Goal: Information Seeking & Learning: Learn about a topic

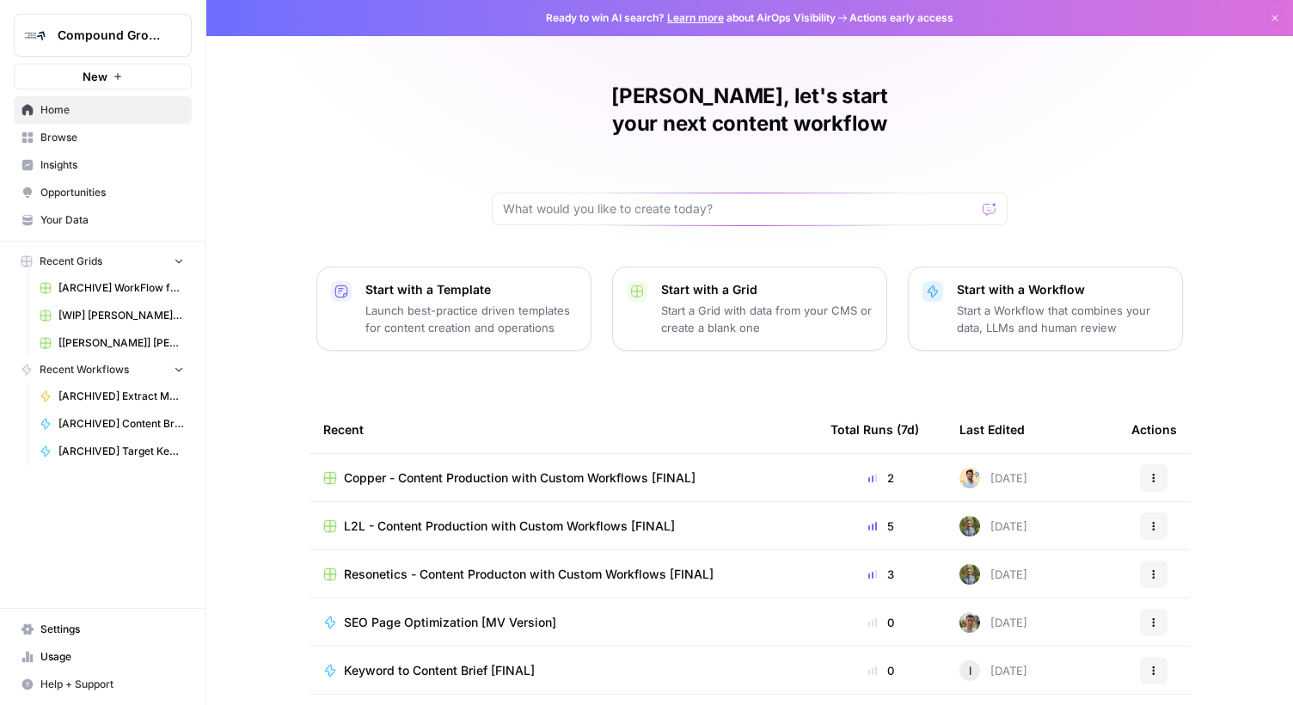
click at [143, 40] on span "Compound Growth" at bounding box center [110, 35] width 104 height 17
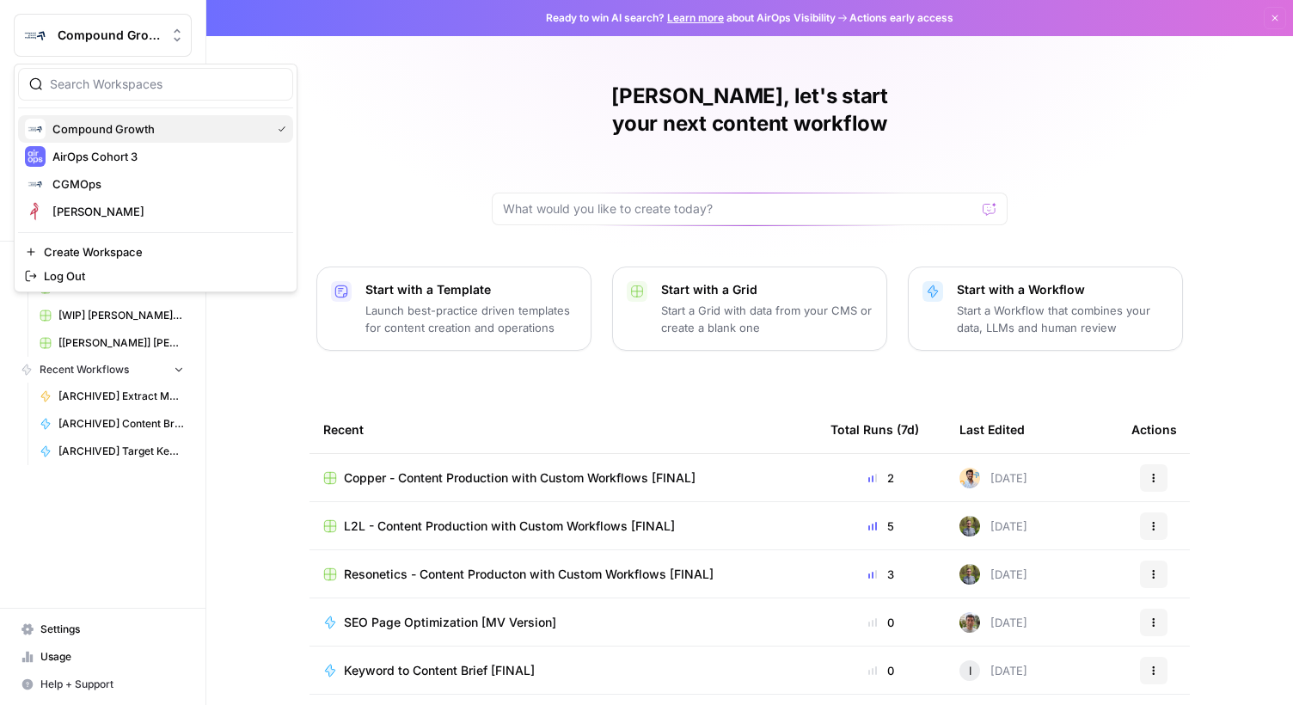
click at [140, 133] on span "Compound Growth" at bounding box center [158, 128] width 212 height 17
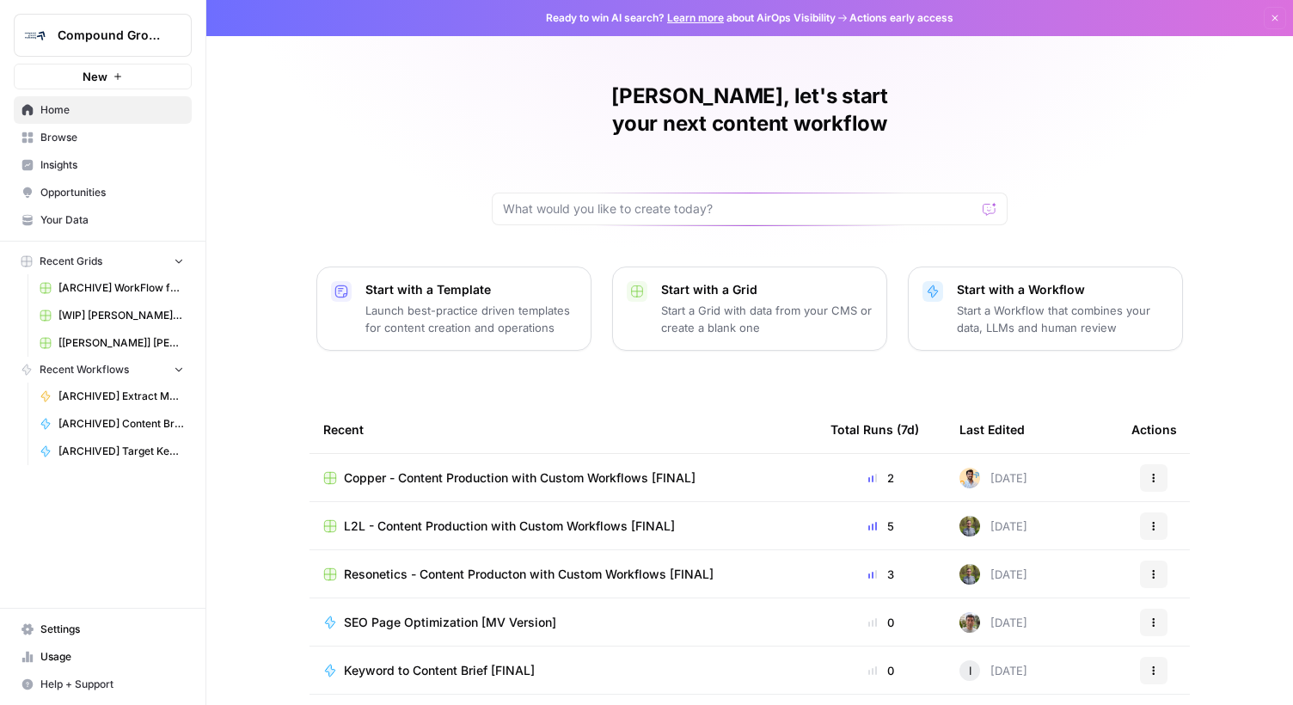
click at [76, 169] on span "Insights" at bounding box center [112, 164] width 144 height 15
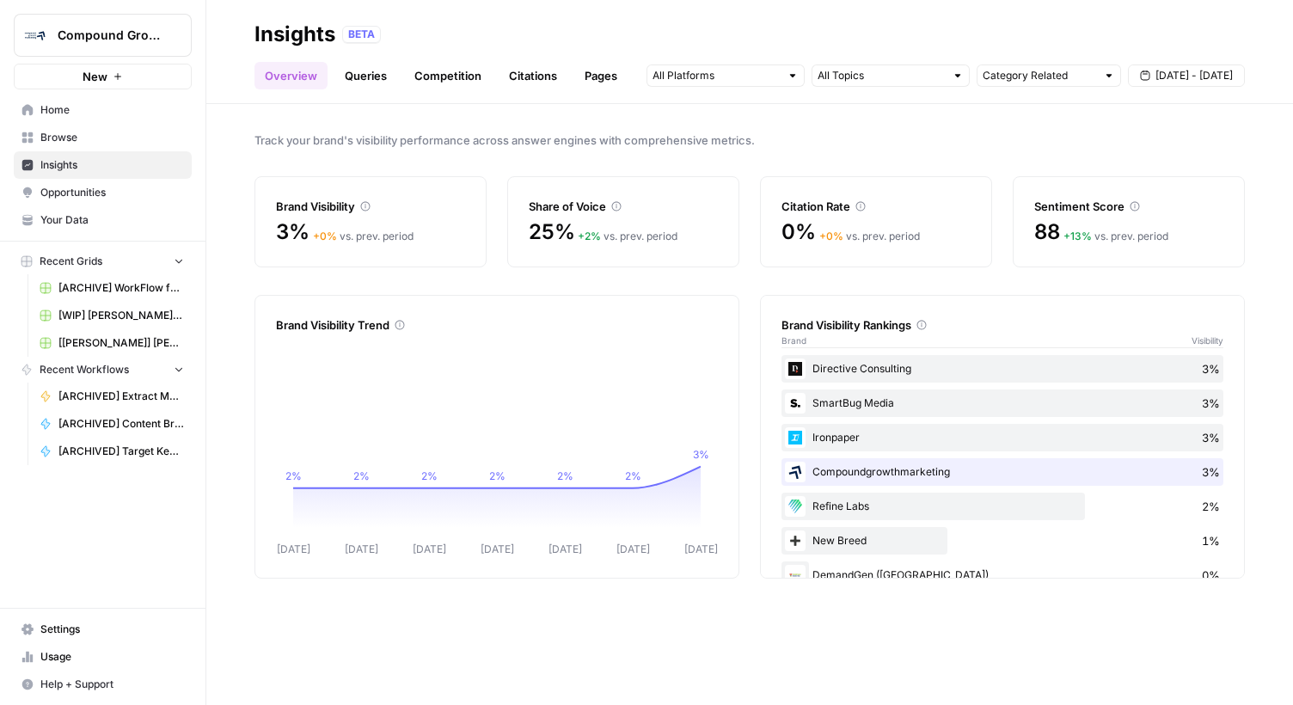
click at [365, 38] on div "BETA" at bounding box center [361, 34] width 39 height 17
click at [367, 77] on link "Queries" at bounding box center [365, 76] width 63 height 28
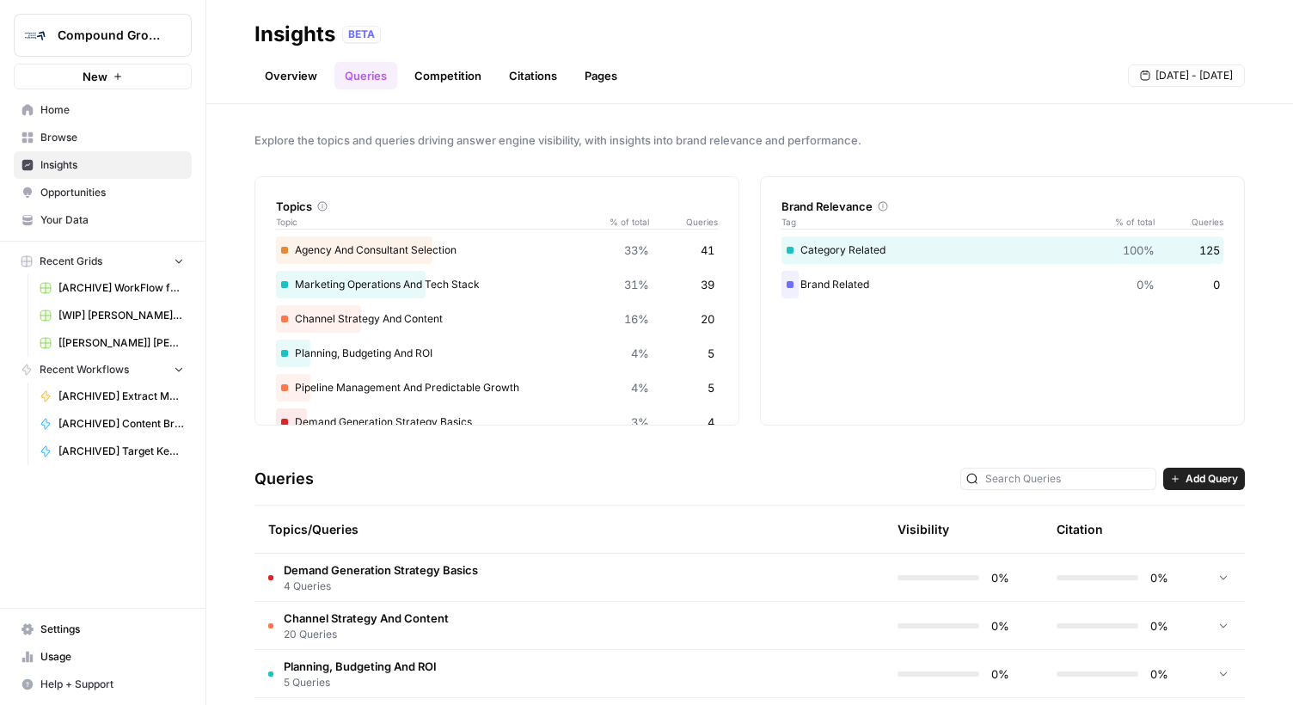
click at [312, 71] on link "Overview" at bounding box center [291, 76] width 73 height 28
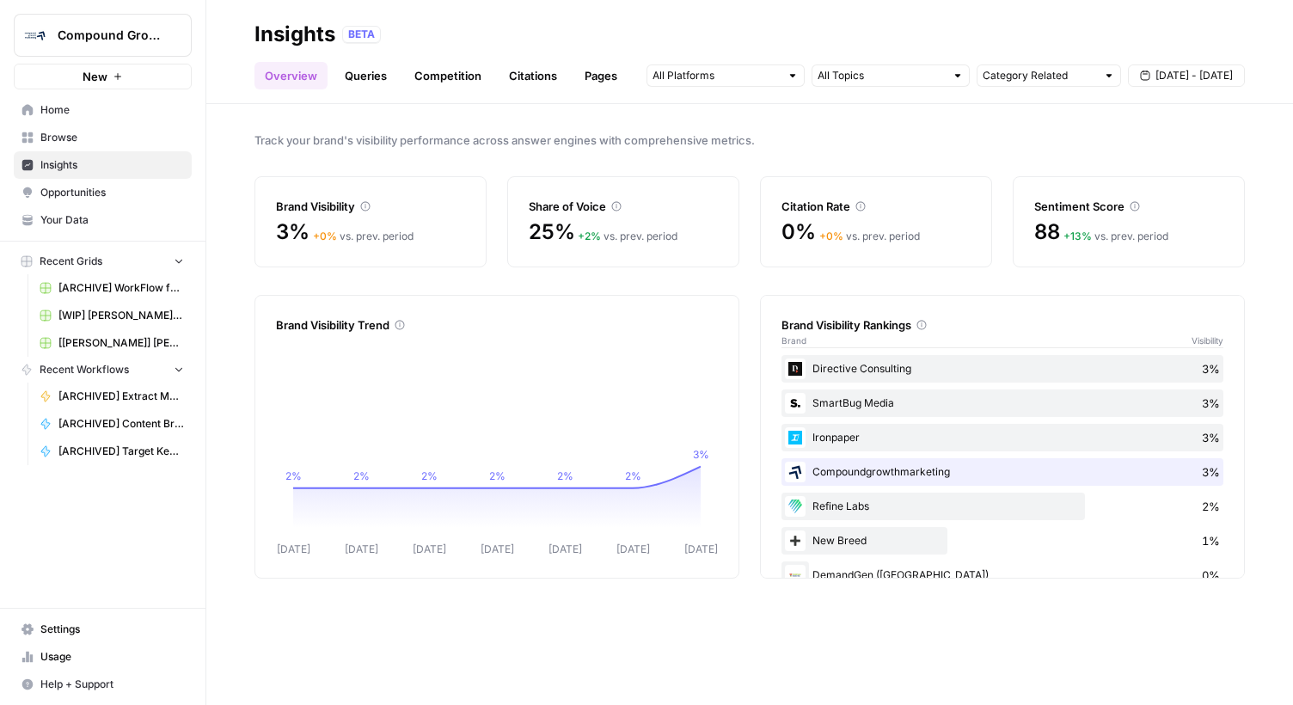
click at [868, 445] on div "Ironpaper 3%" at bounding box center [1003, 438] width 442 height 28
drag, startPoint x: 519, startPoint y: 193, endPoint x: 577, endPoint y: 238, distance: 72.9
click at [577, 238] on div "Share of Voice 25% + 2 % vs. prev. period" at bounding box center [623, 221] width 232 height 91
click at [362, 70] on link "Queries" at bounding box center [365, 76] width 63 height 28
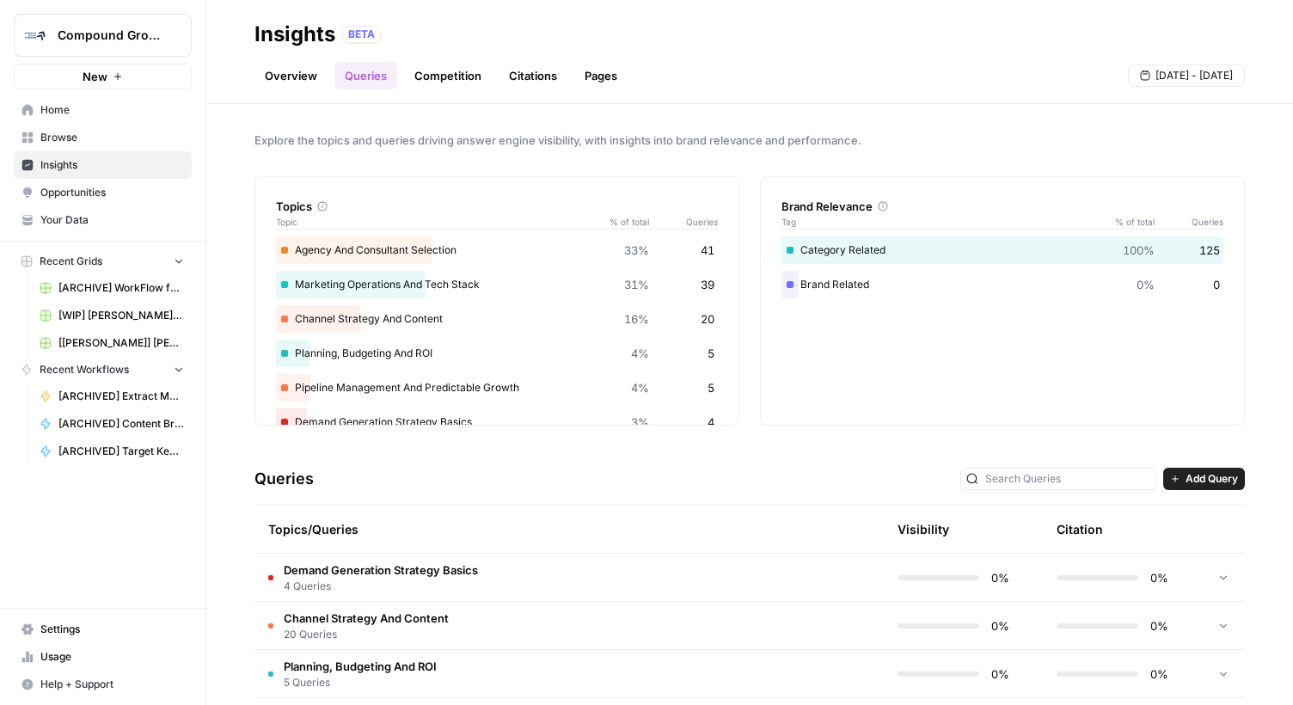
click at [439, 79] on link "Competition" at bounding box center [448, 76] width 88 height 28
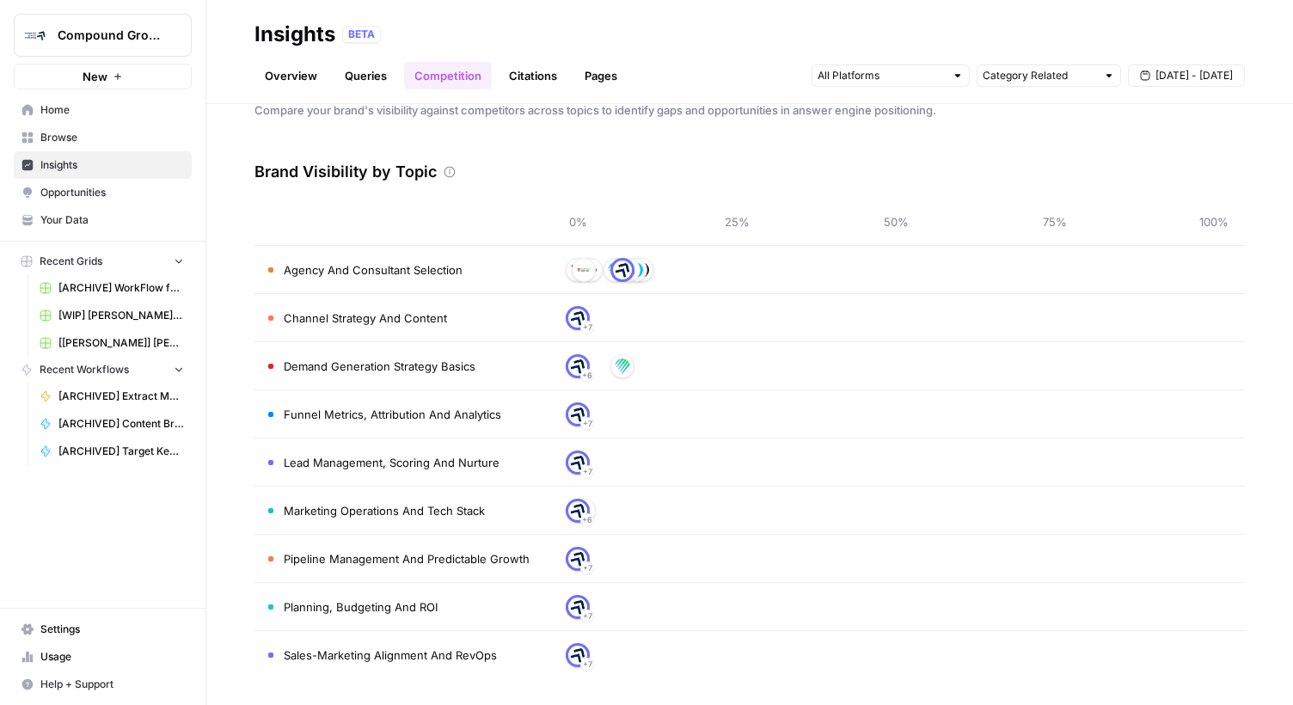
scroll to position [32, 0]
click at [545, 74] on link "Citations" at bounding box center [533, 76] width 69 height 28
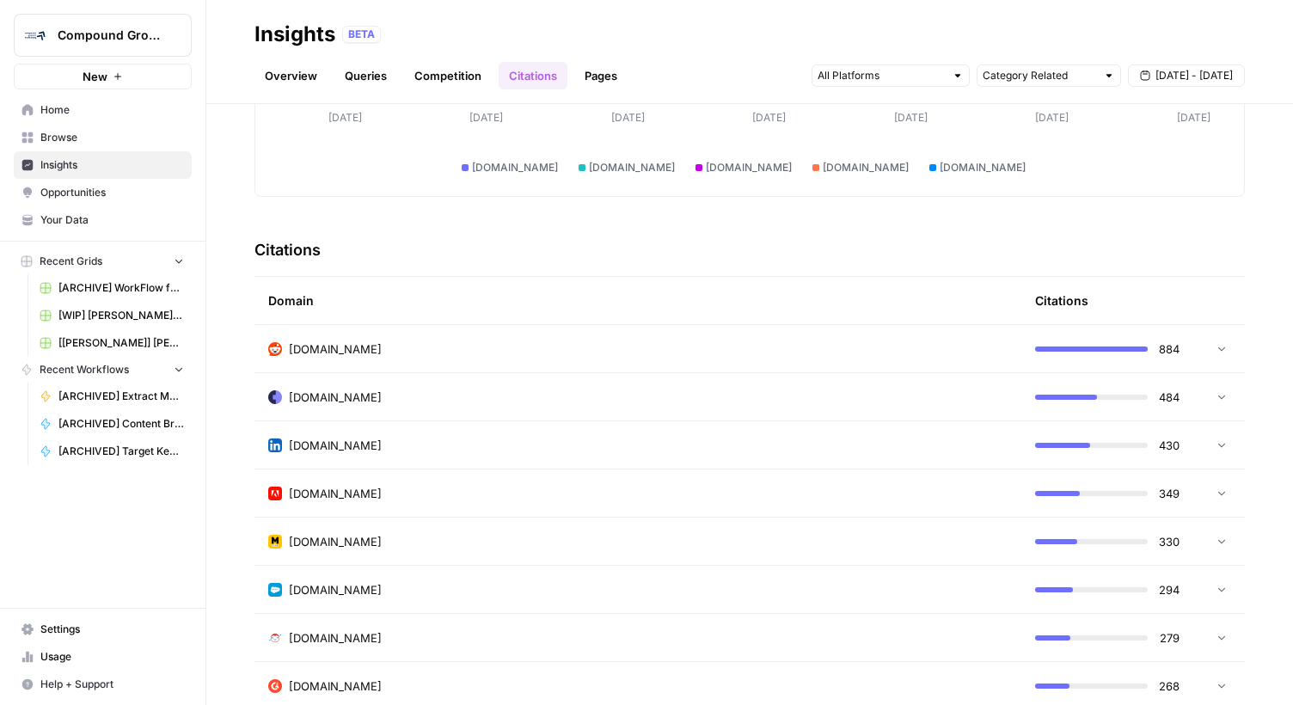
scroll to position [290, 0]
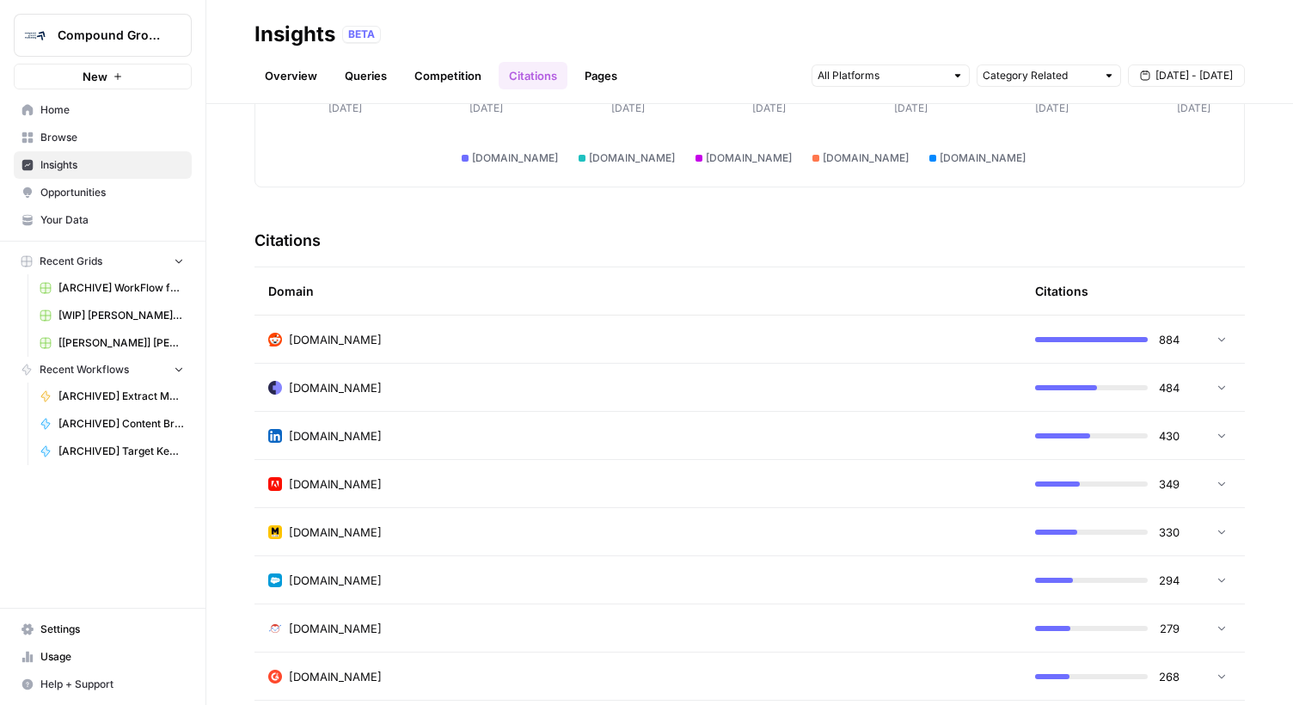
click at [613, 77] on link "Pages" at bounding box center [600, 76] width 53 height 28
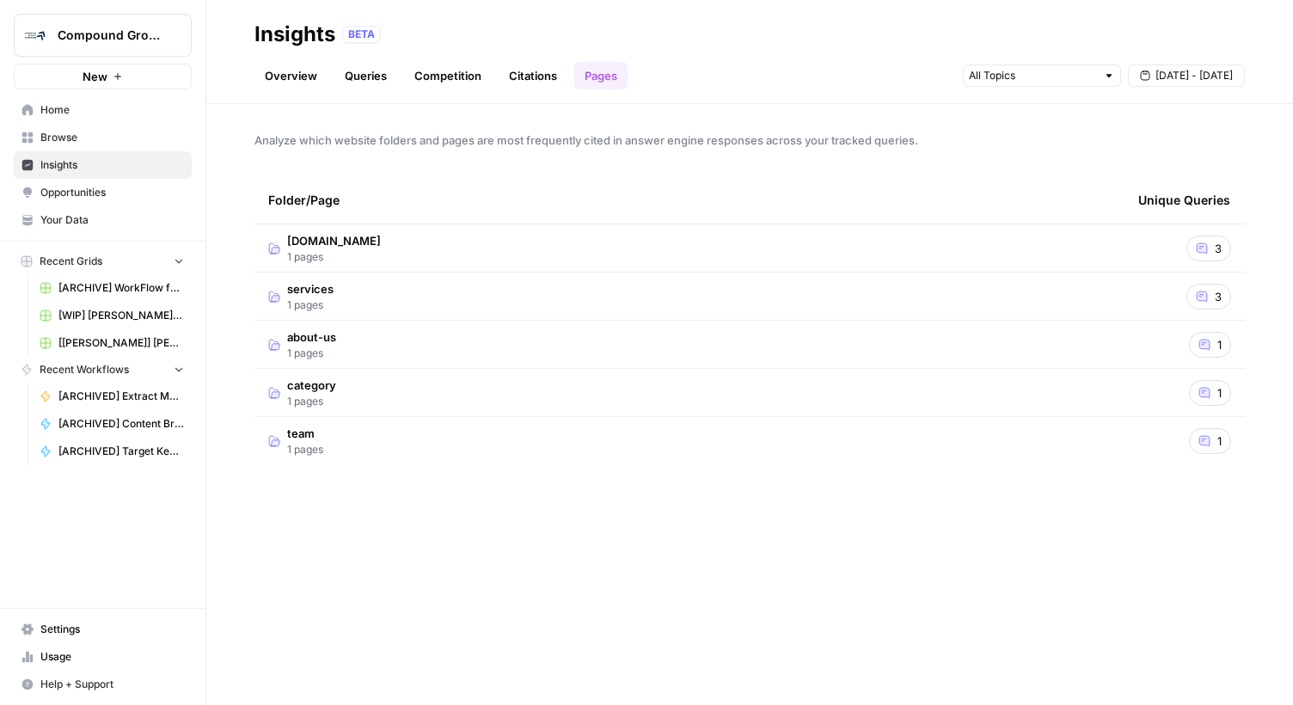
click at [1207, 246] on icon at bounding box center [1202, 248] width 12 height 12
click at [1218, 291] on span "3" at bounding box center [1218, 296] width 7 height 17
click at [518, 70] on link "Citations" at bounding box center [533, 76] width 69 height 28
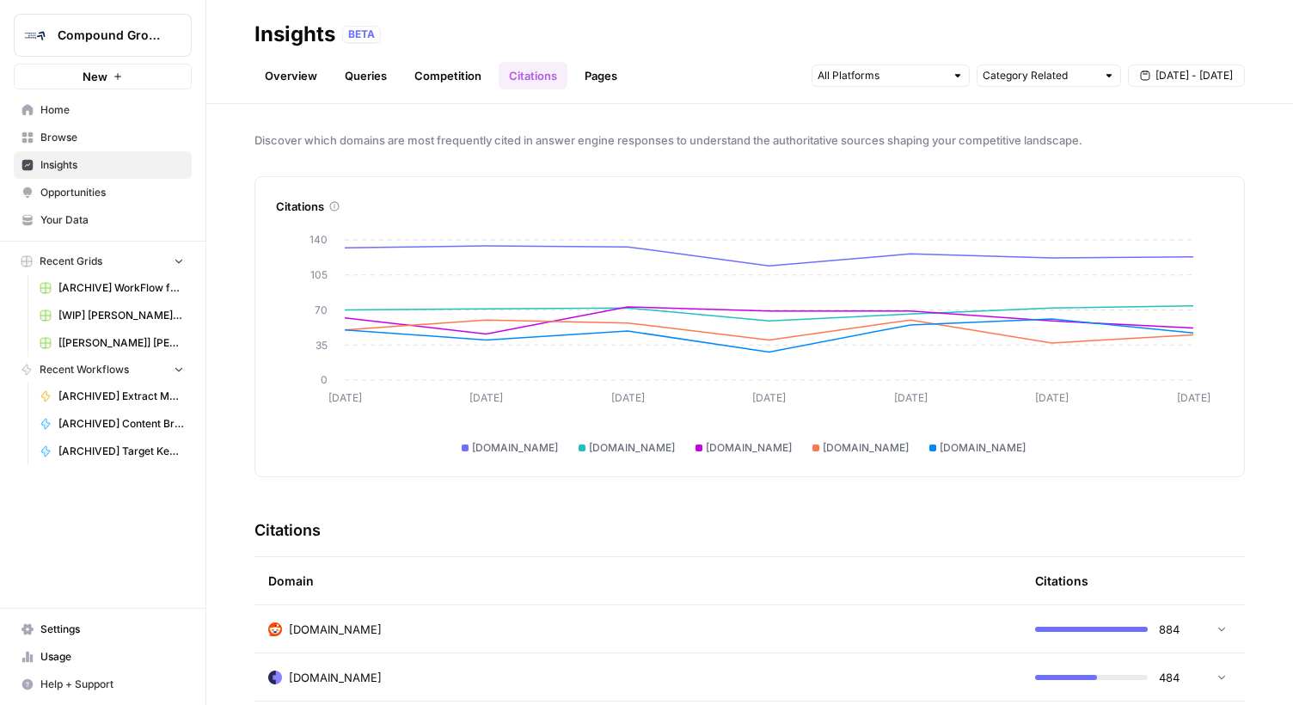
click at [459, 77] on link "Competition" at bounding box center [448, 76] width 88 height 28
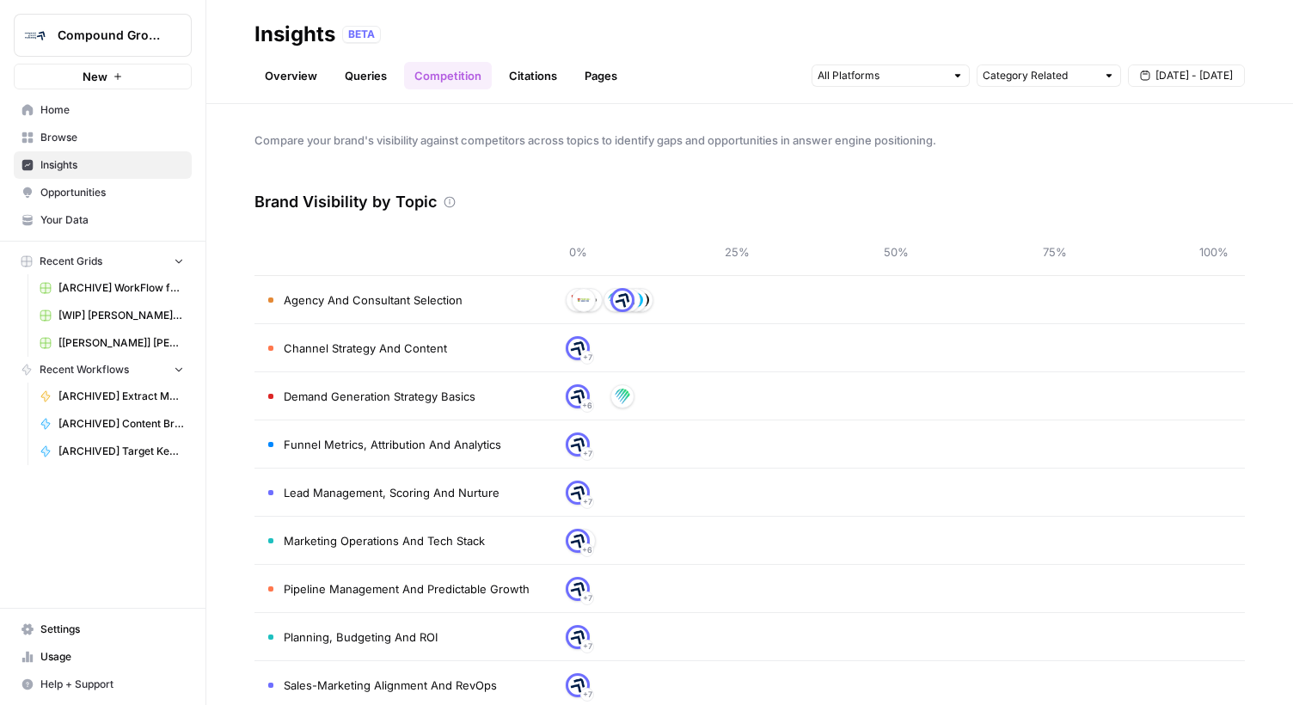
click at [377, 78] on link "Queries" at bounding box center [365, 76] width 63 height 28
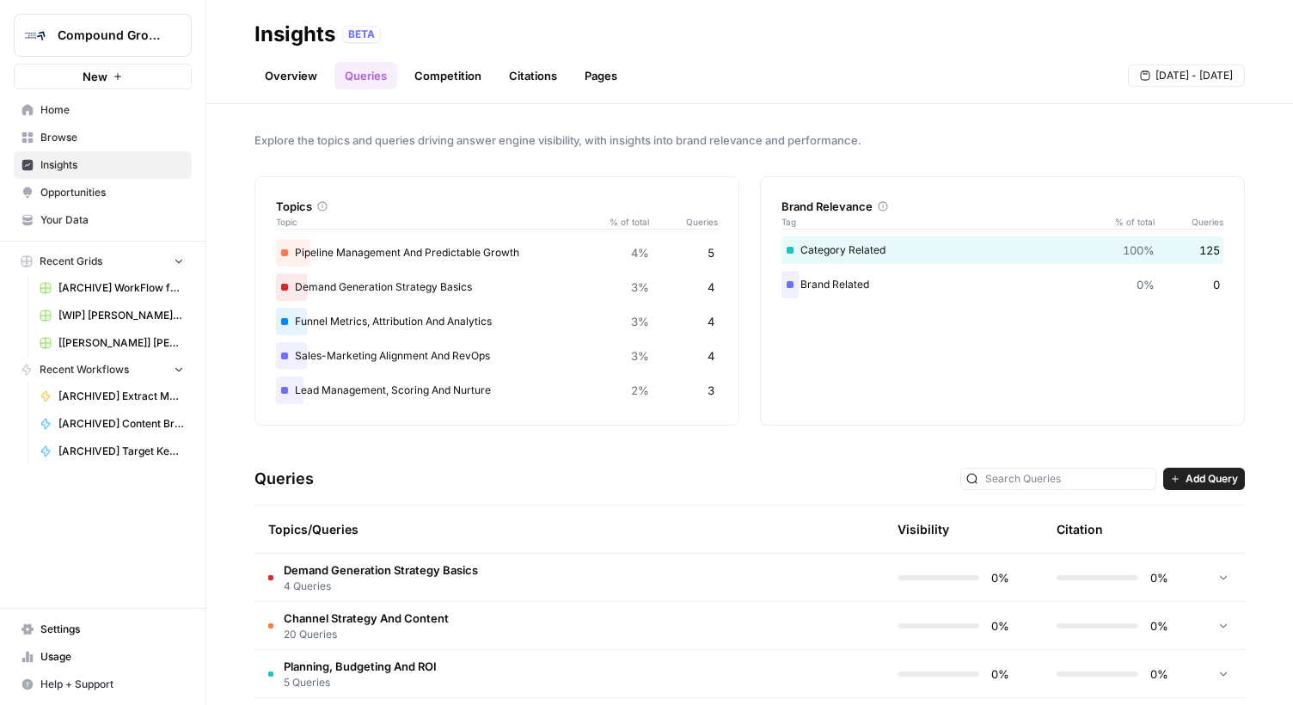
click at [299, 83] on link "Overview" at bounding box center [291, 76] width 73 height 28
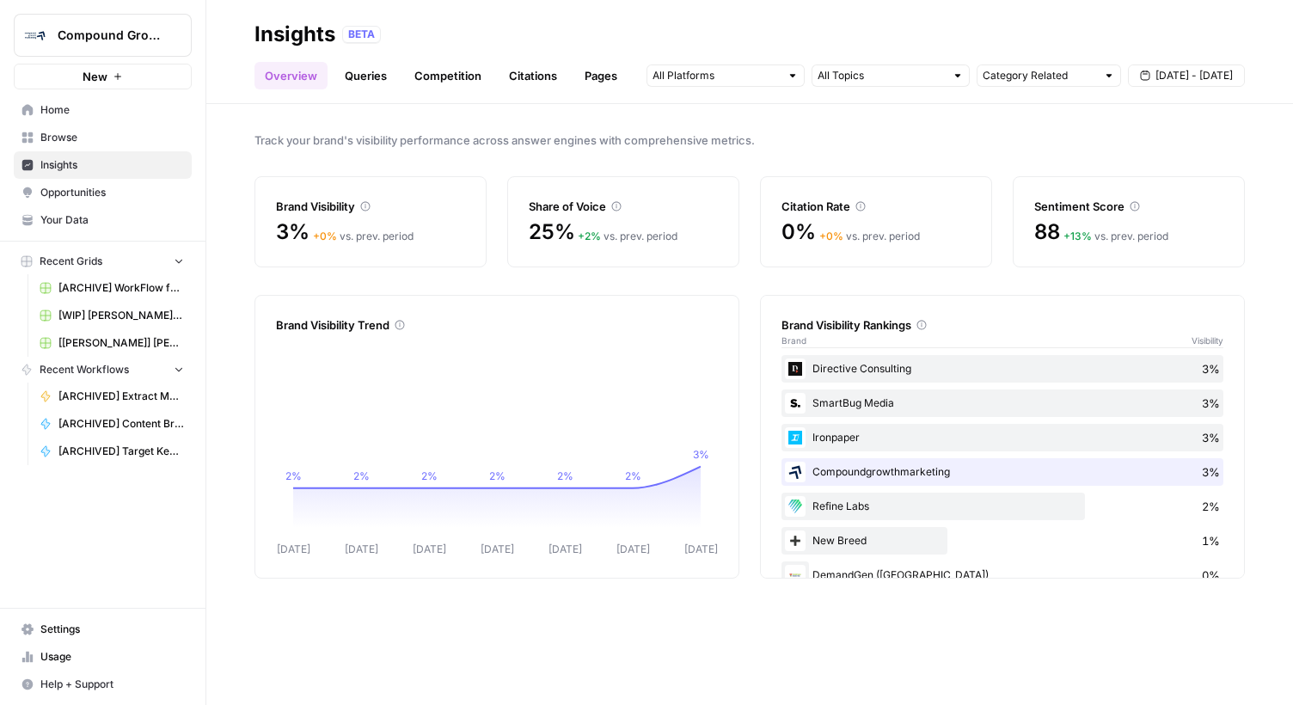
click at [525, 79] on link "Citations" at bounding box center [533, 76] width 69 height 28
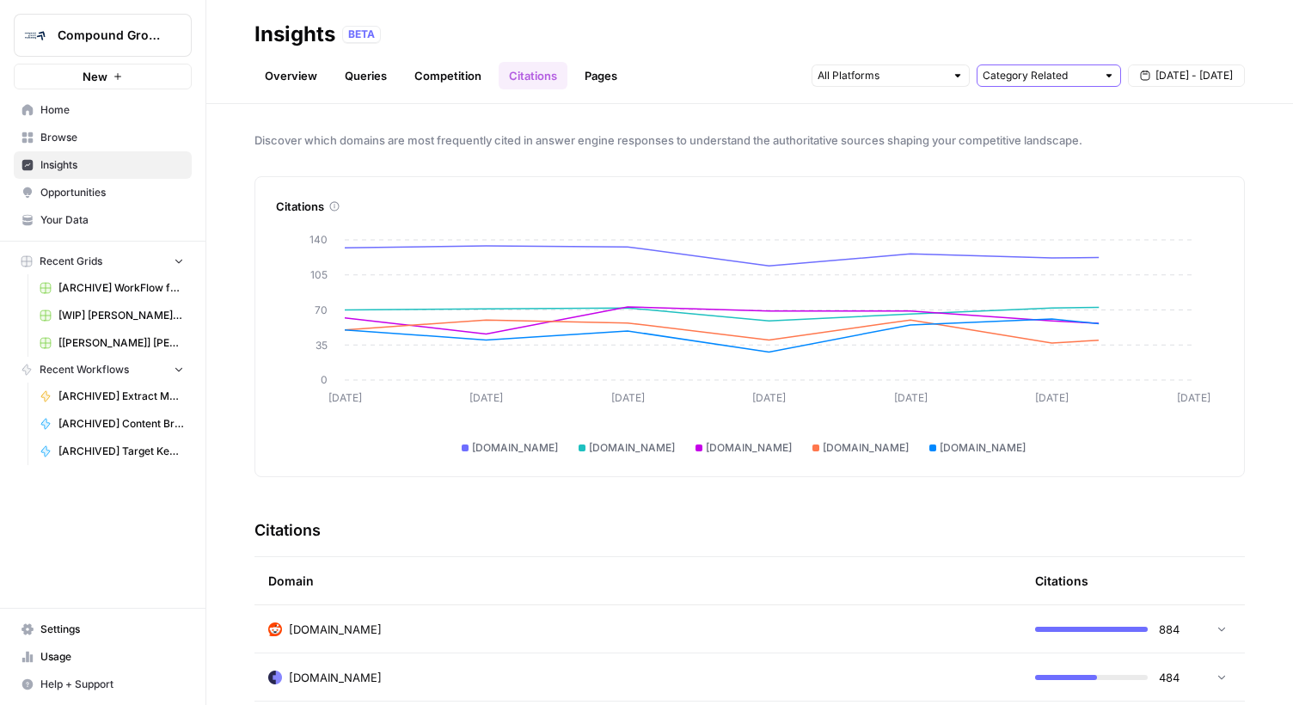
click at [1033, 77] on input "text" at bounding box center [1039, 75] width 113 height 17
click at [1090, 134] on span "Brand Related" at bounding box center [1045, 137] width 108 height 17
type input "Brand Related"
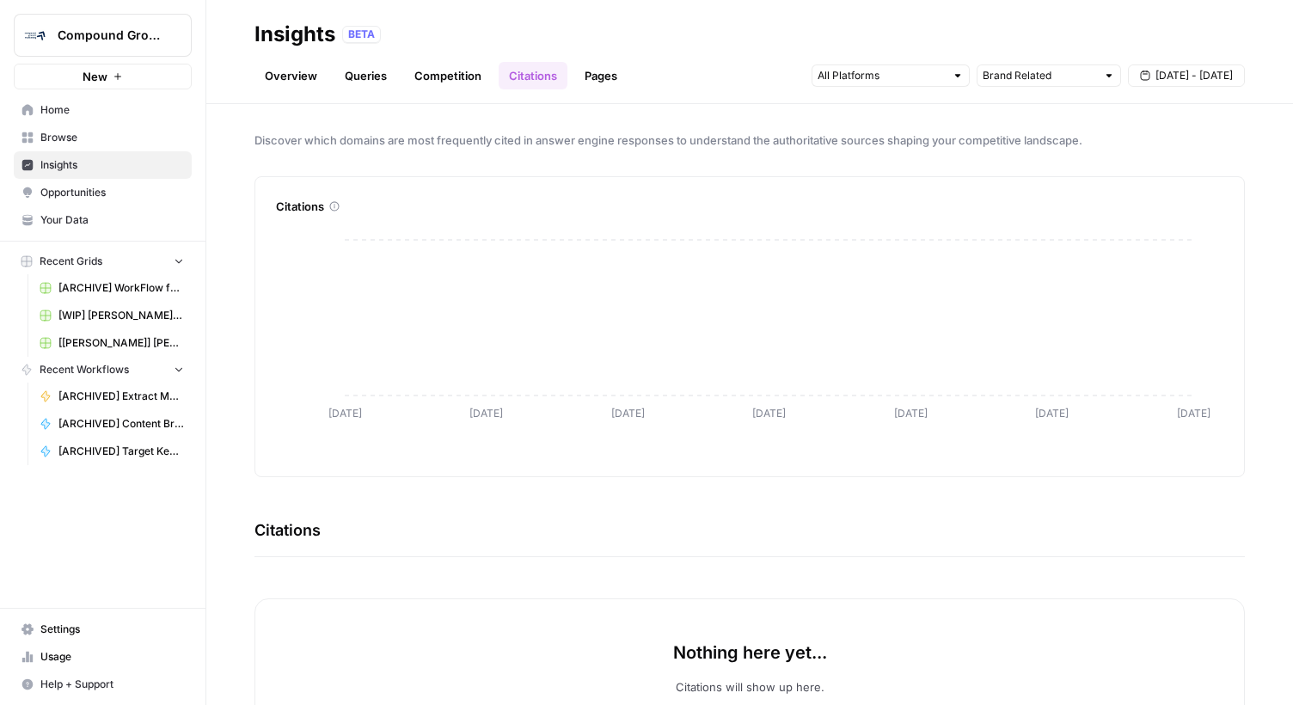
click at [133, 196] on span "Opportunities" at bounding box center [112, 192] width 144 height 15
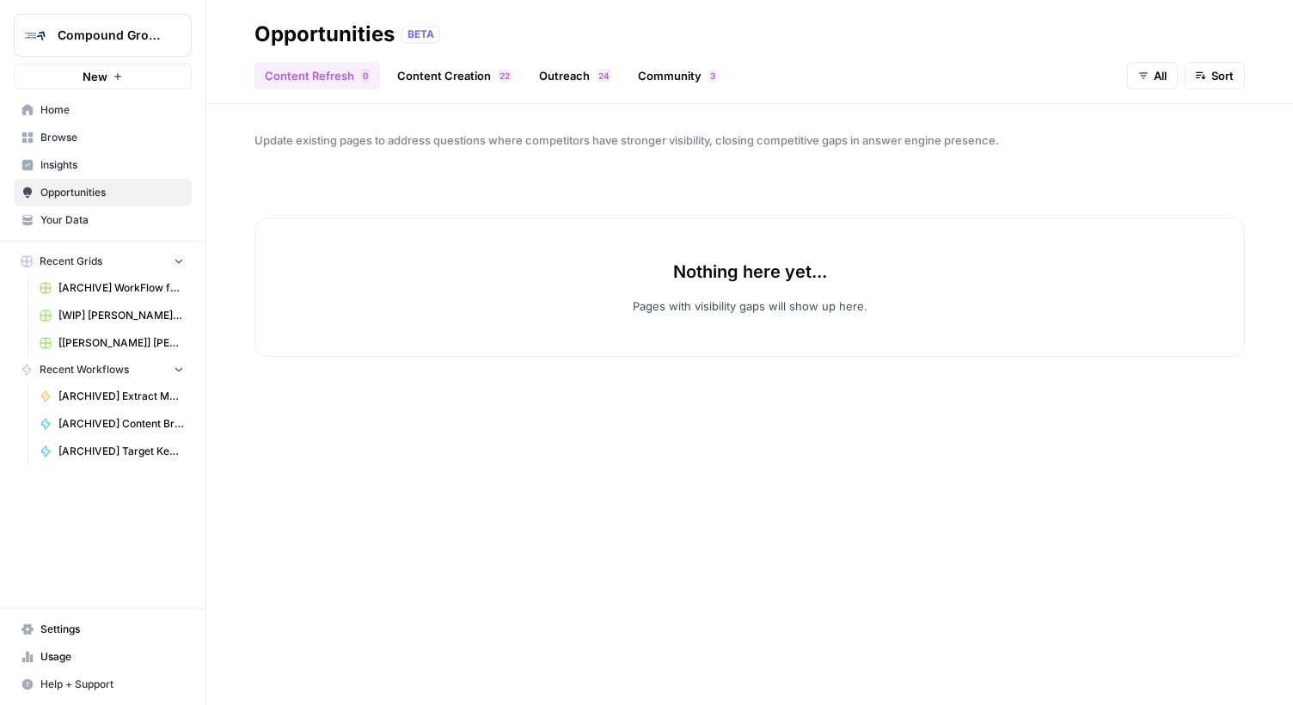
click at [421, 82] on link "Content Creation 2 2" at bounding box center [454, 76] width 135 height 28
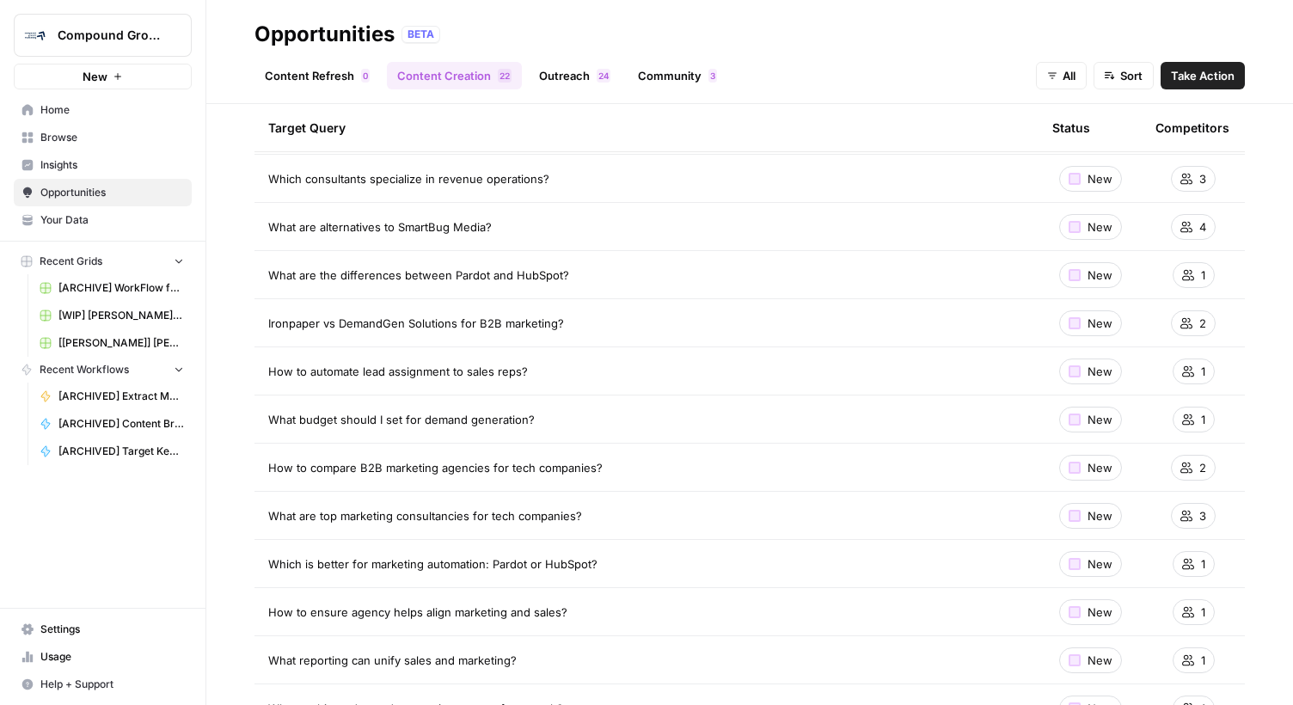
scroll to position [566, 0]
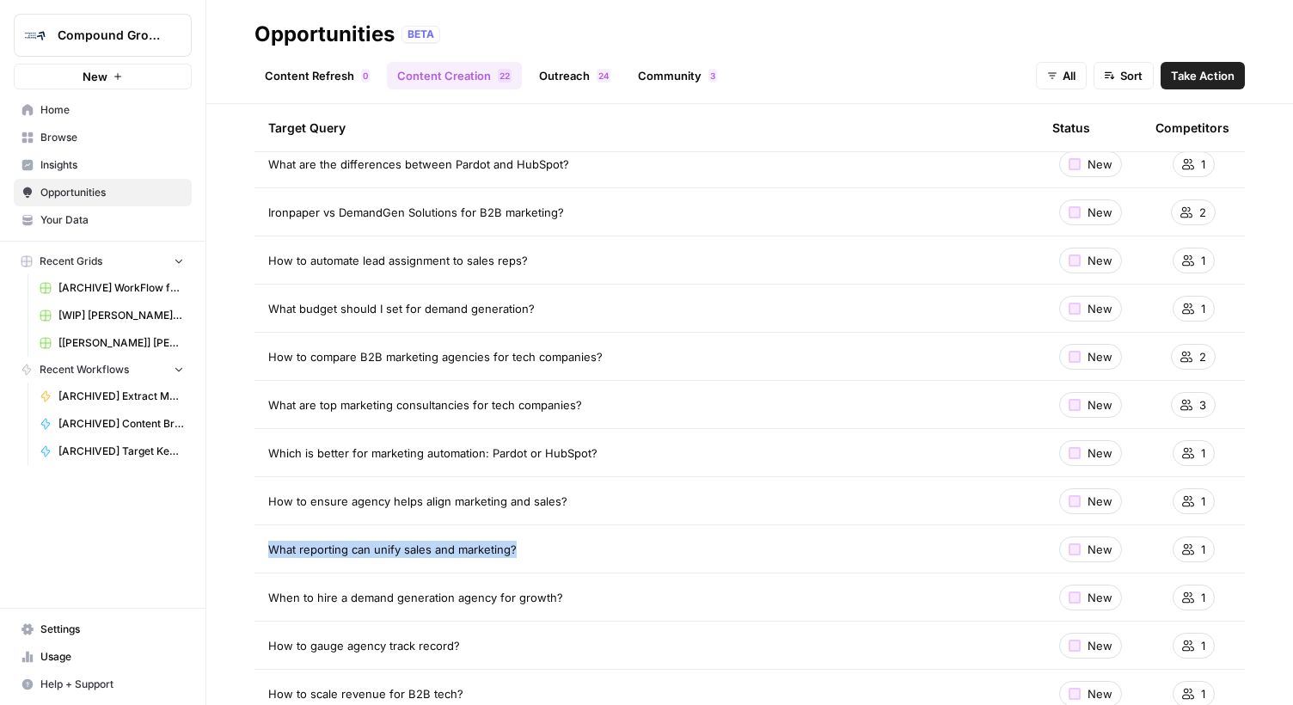
drag, startPoint x: 269, startPoint y: 543, endPoint x: 639, endPoint y: 567, distance: 370.5
click at [633, 567] on td "What reporting can unify sales and marketing?" at bounding box center [647, 548] width 784 height 47
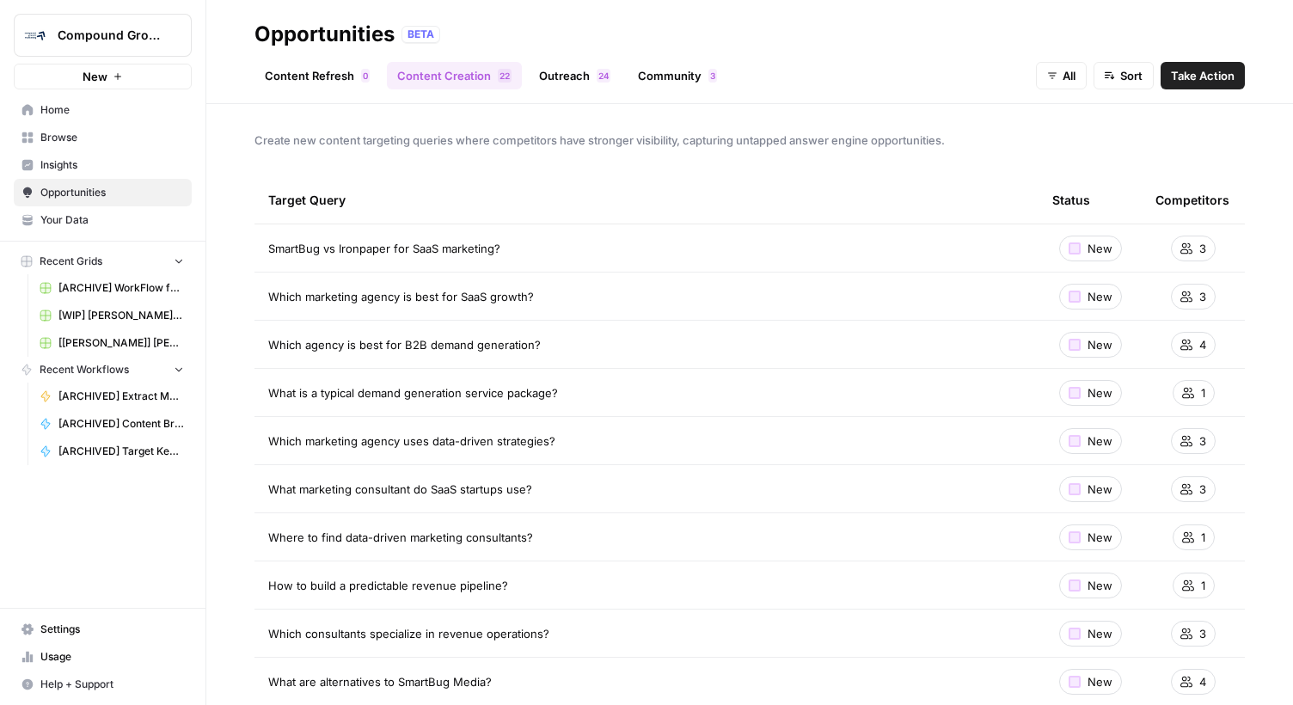
click at [599, 81] on span "2" at bounding box center [600, 76] width 5 height 14
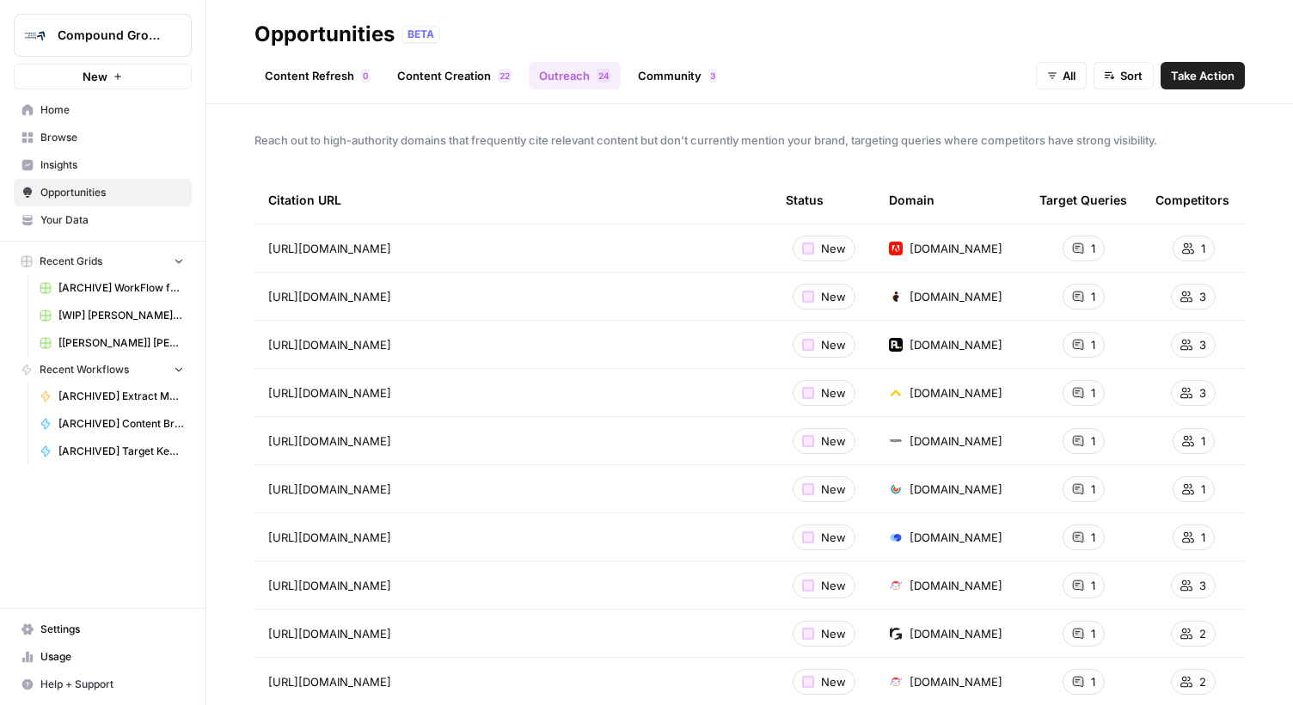
click at [334, 76] on link "Content Refresh 0" at bounding box center [318, 76] width 126 height 28
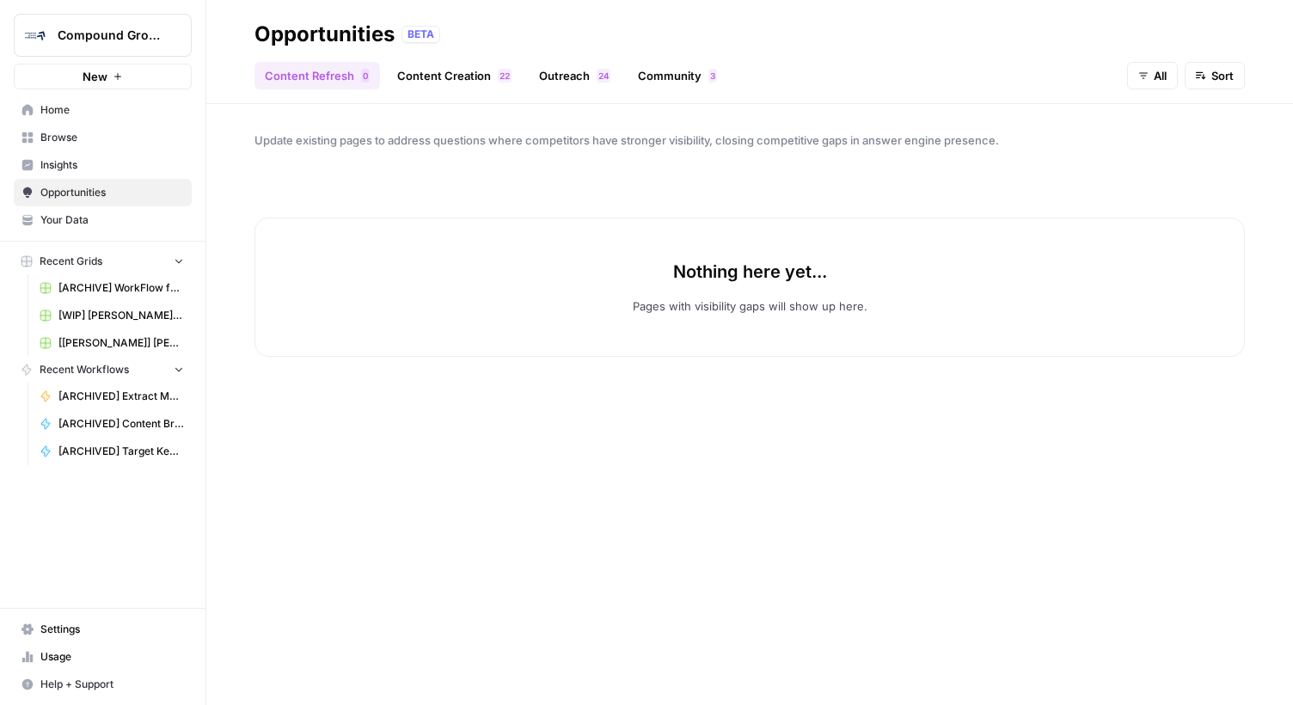
click at [482, 78] on link "Content Creation 2 2" at bounding box center [454, 76] width 135 height 28
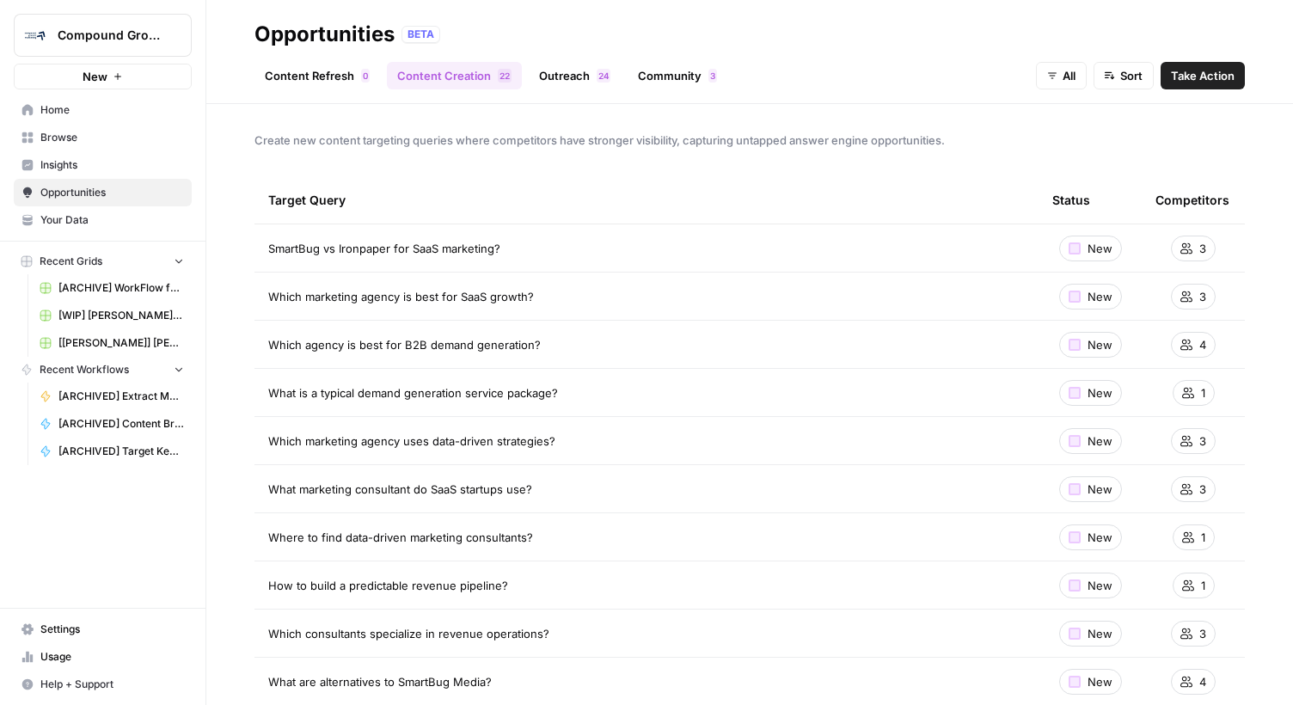
click at [553, 77] on link "Outreach 4 2" at bounding box center [575, 76] width 92 height 28
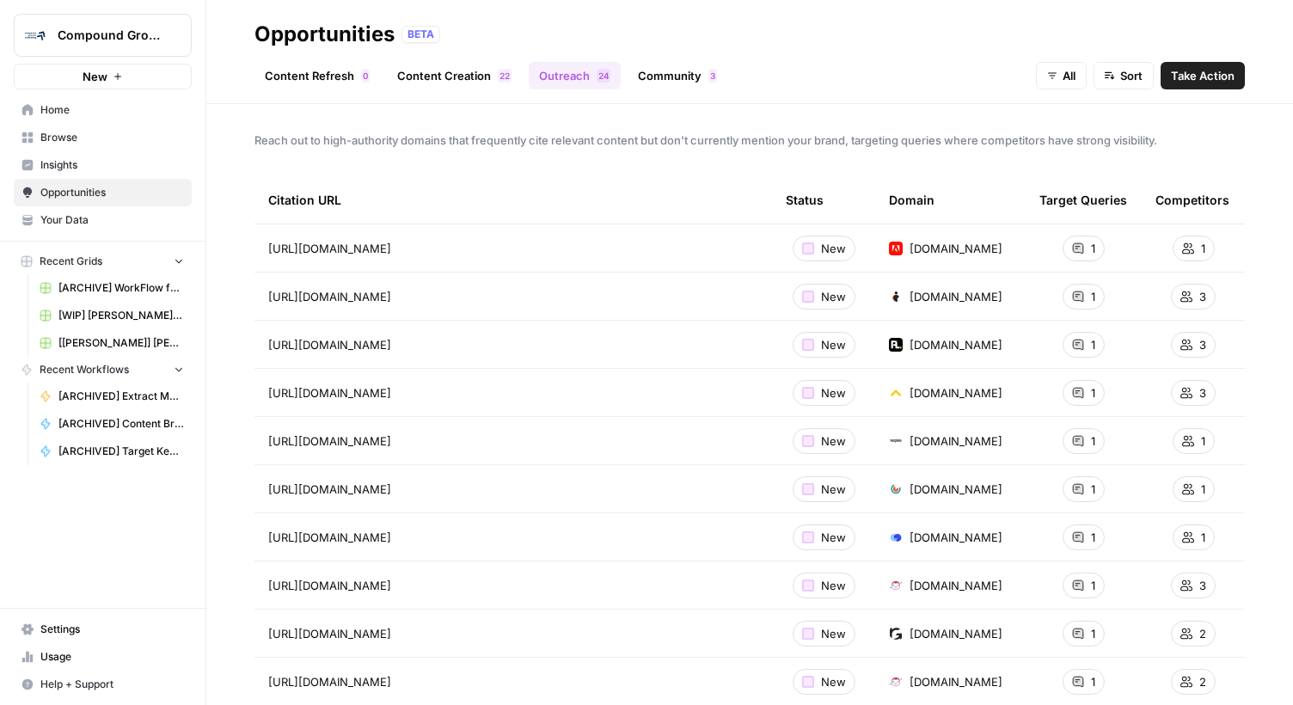
click at [444, 71] on link "Content Creation 2 2" at bounding box center [454, 76] width 135 height 28
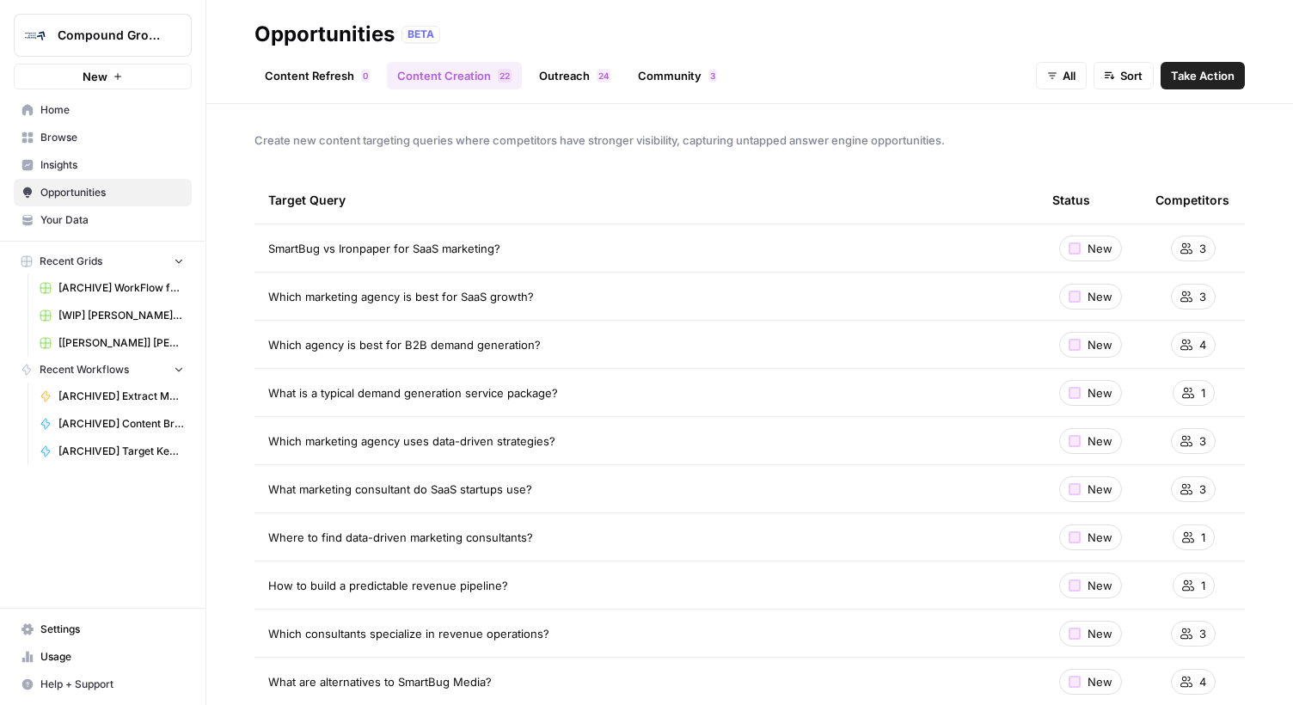
click at [342, 137] on span "Create new content targeting queries where competitors have stronger visibility…" at bounding box center [750, 140] width 990 height 17
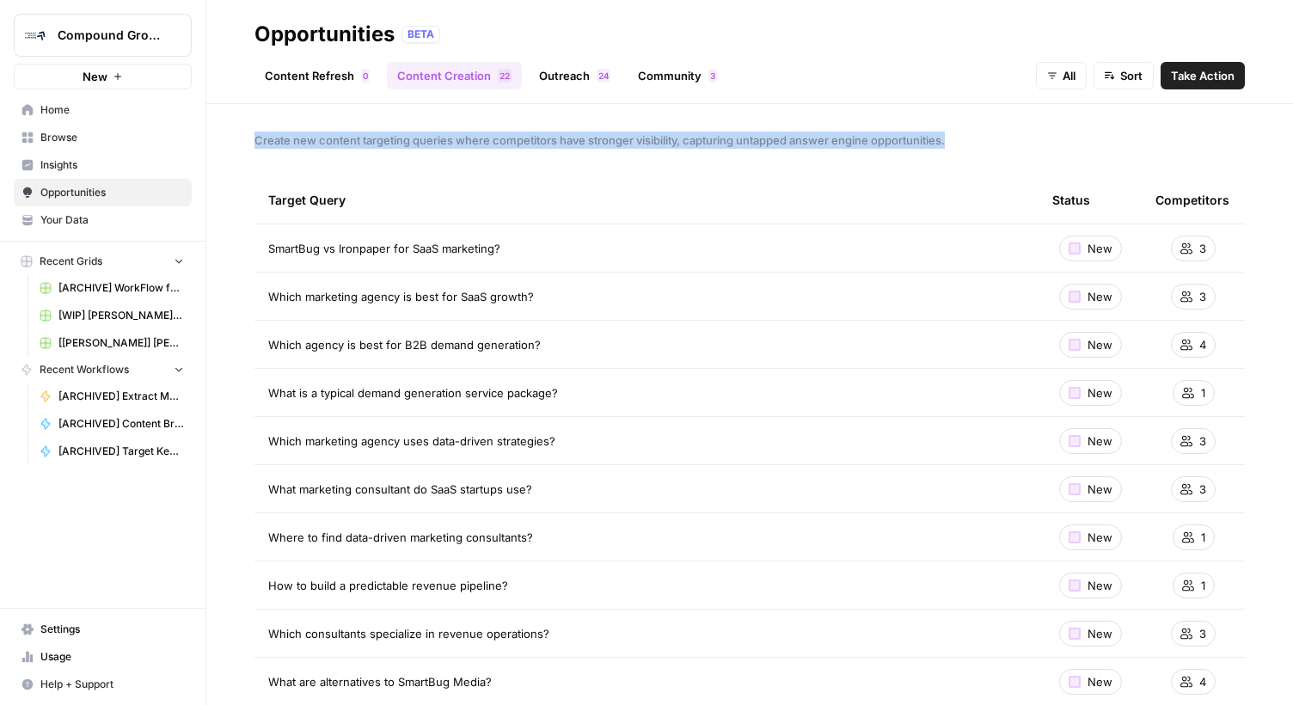
click at [342, 137] on span "Create new content targeting queries where competitors have stronger visibility…" at bounding box center [750, 140] width 990 height 17
click at [120, 196] on span "Opportunities" at bounding box center [112, 192] width 144 height 15
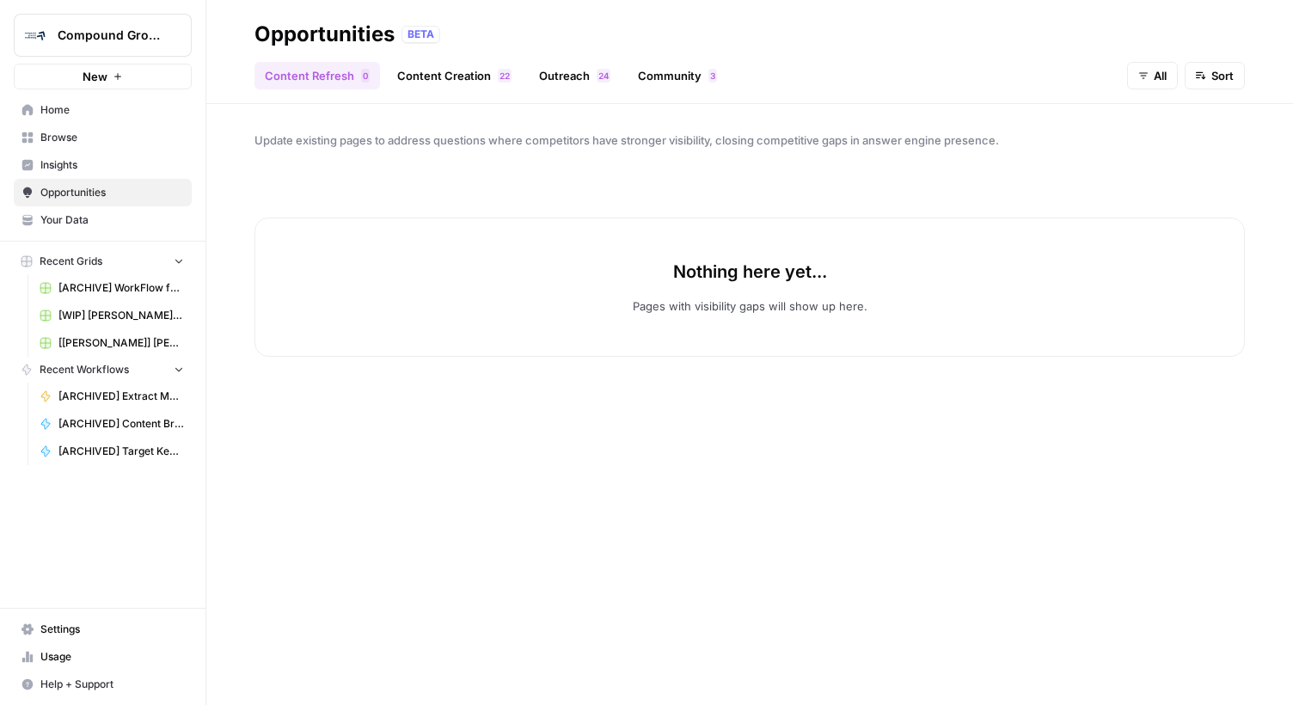
click at [1162, 77] on span "All" at bounding box center [1160, 75] width 13 height 17
click at [1009, 66] on div "Content Refresh 0 Content Creation 2 2 Outreach 4 2 Community 3 All Sort" at bounding box center [750, 68] width 990 height 41
click at [80, 195] on span "Opportunities" at bounding box center [112, 192] width 144 height 15
click at [310, 42] on div "Opportunities" at bounding box center [325, 35] width 140 height 28
click at [322, 71] on link "Content Refresh 0" at bounding box center [318, 76] width 126 height 28
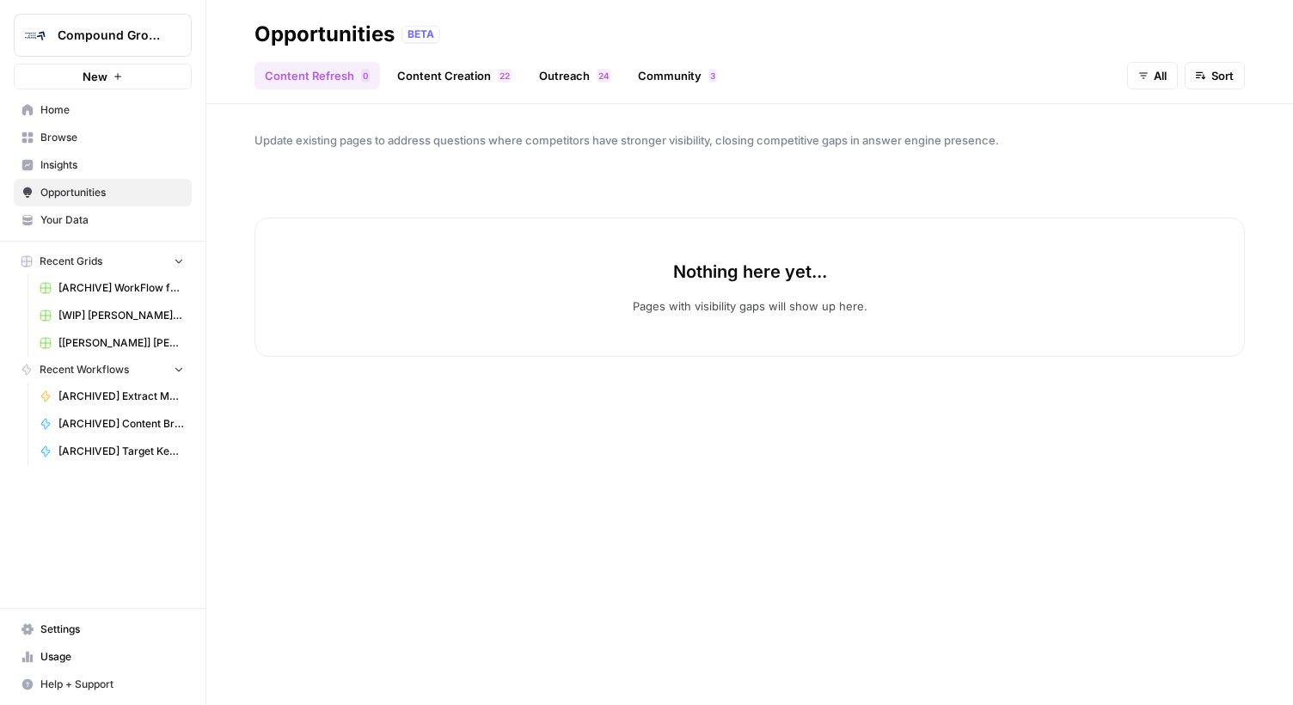
click at [83, 155] on link "Insights" at bounding box center [103, 165] width 178 height 28
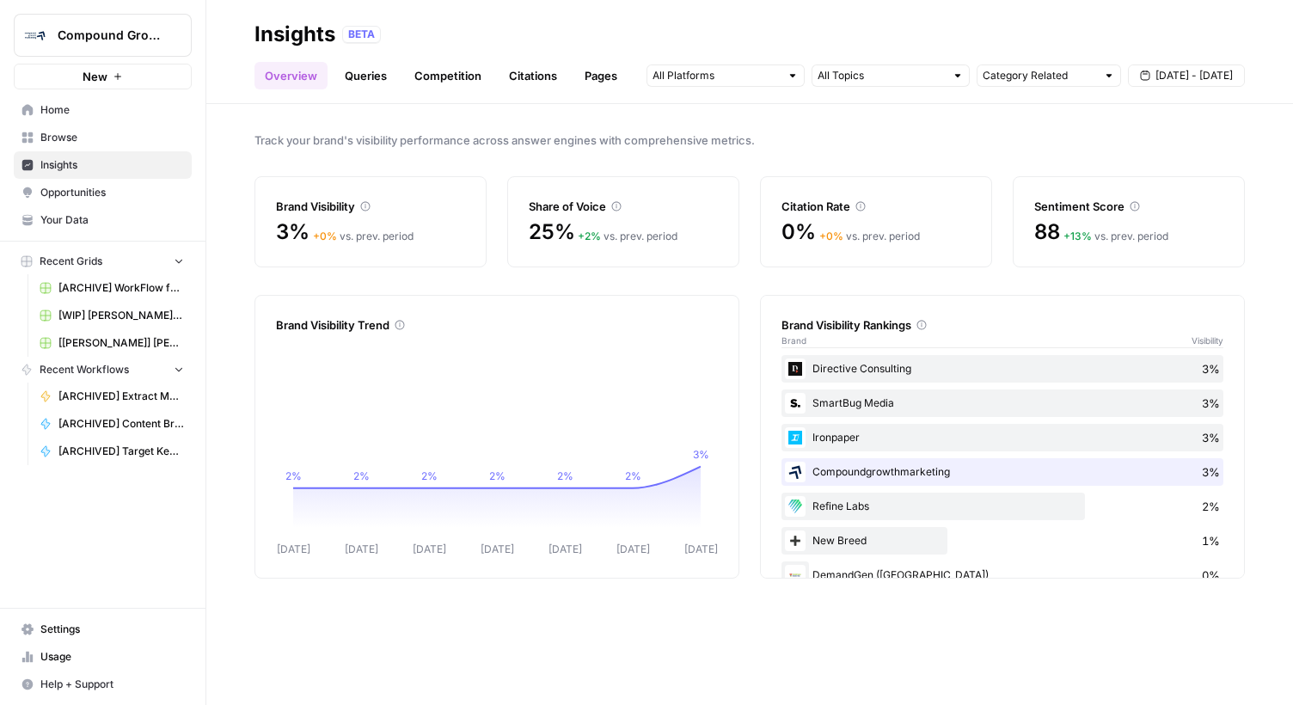
click at [95, 186] on span "Opportunities" at bounding box center [112, 192] width 144 height 15
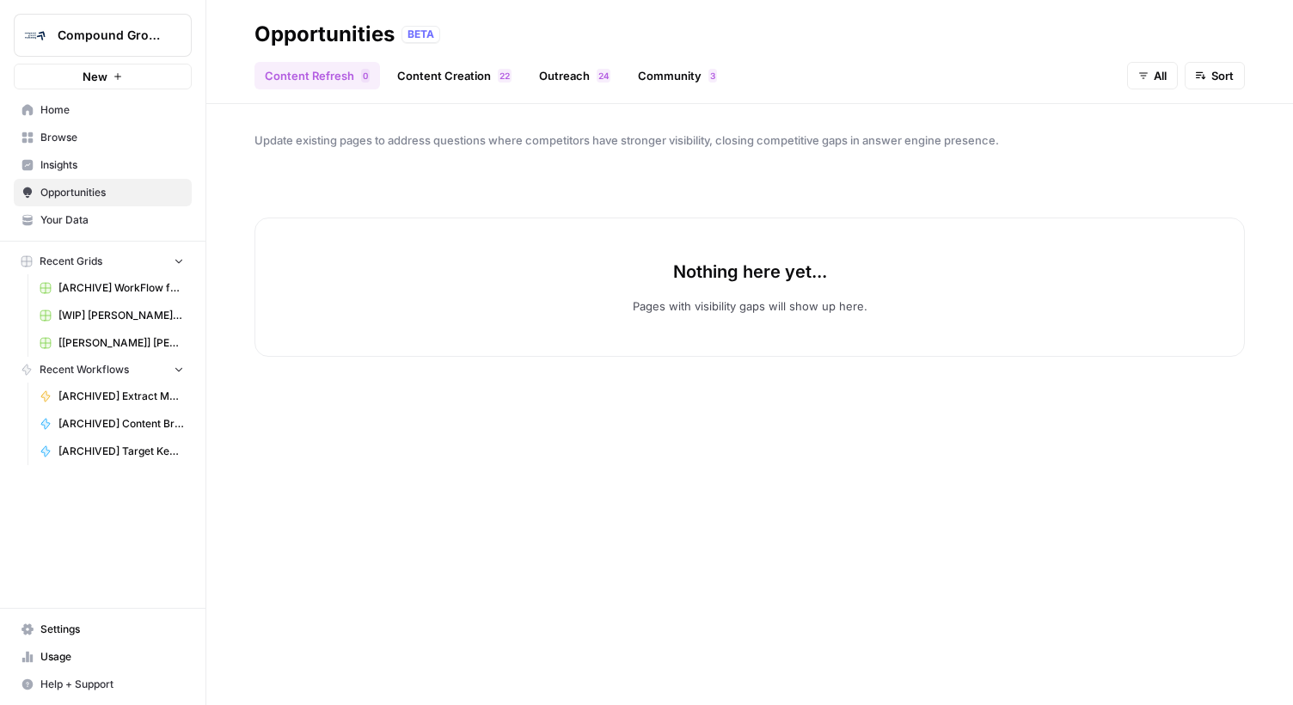
click at [77, 169] on span "Insights" at bounding box center [112, 164] width 144 height 15
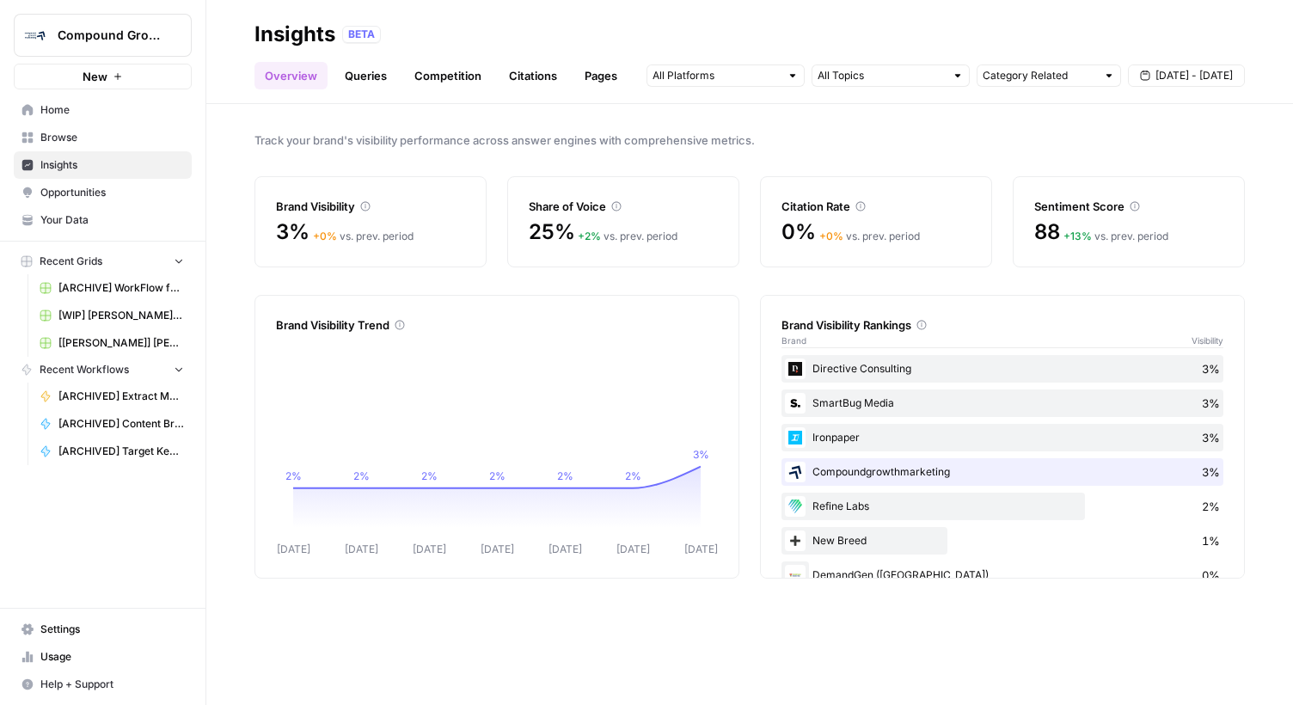
click at [434, 74] on link "Competition" at bounding box center [448, 76] width 88 height 28
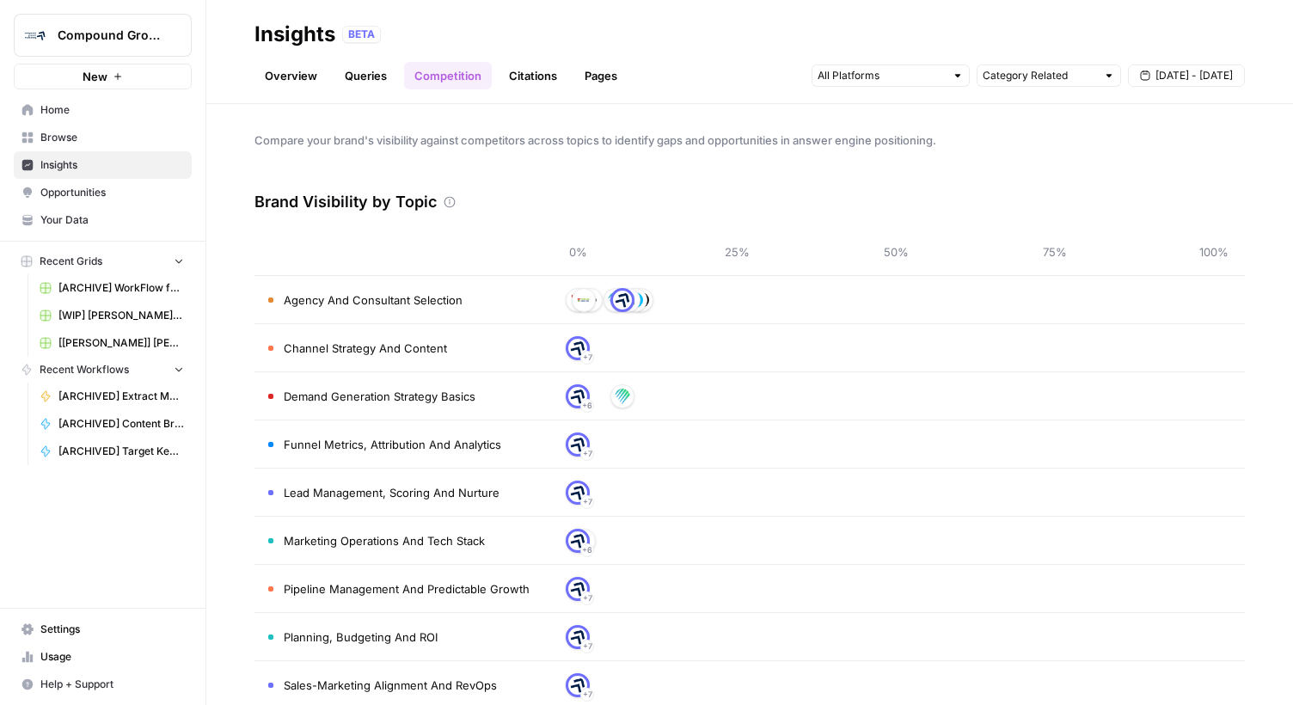
click at [98, 154] on link "Insights" at bounding box center [103, 165] width 178 height 28
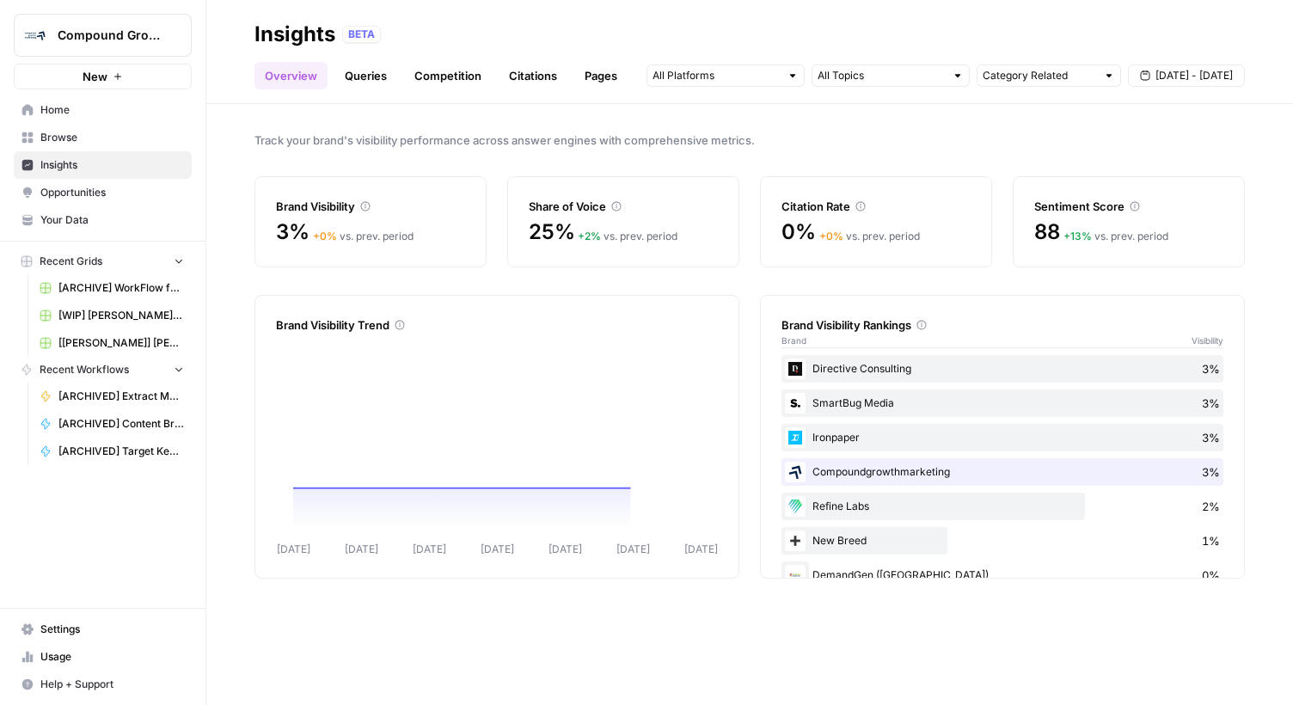
click at [169, 35] on icon "Workspace: Compound Growth" at bounding box center [177, 35] width 17 height 17
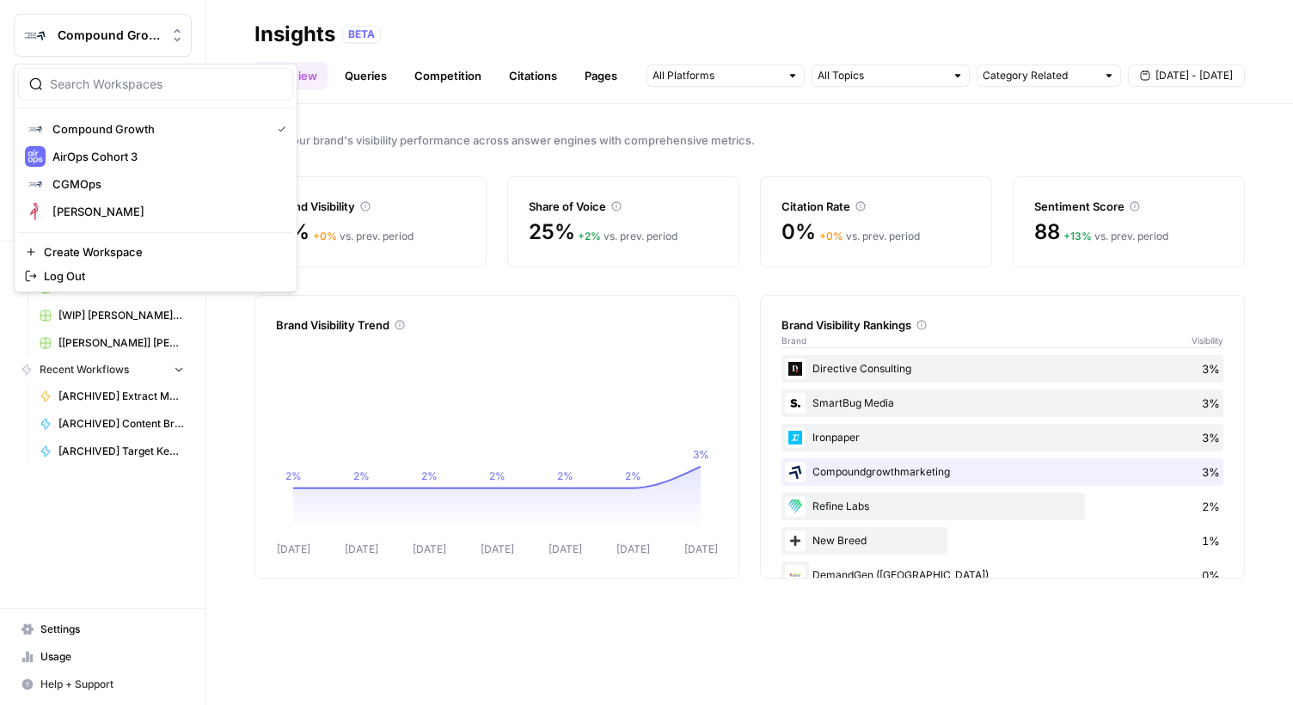
click at [424, 88] on link "Competition" at bounding box center [448, 76] width 88 height 28
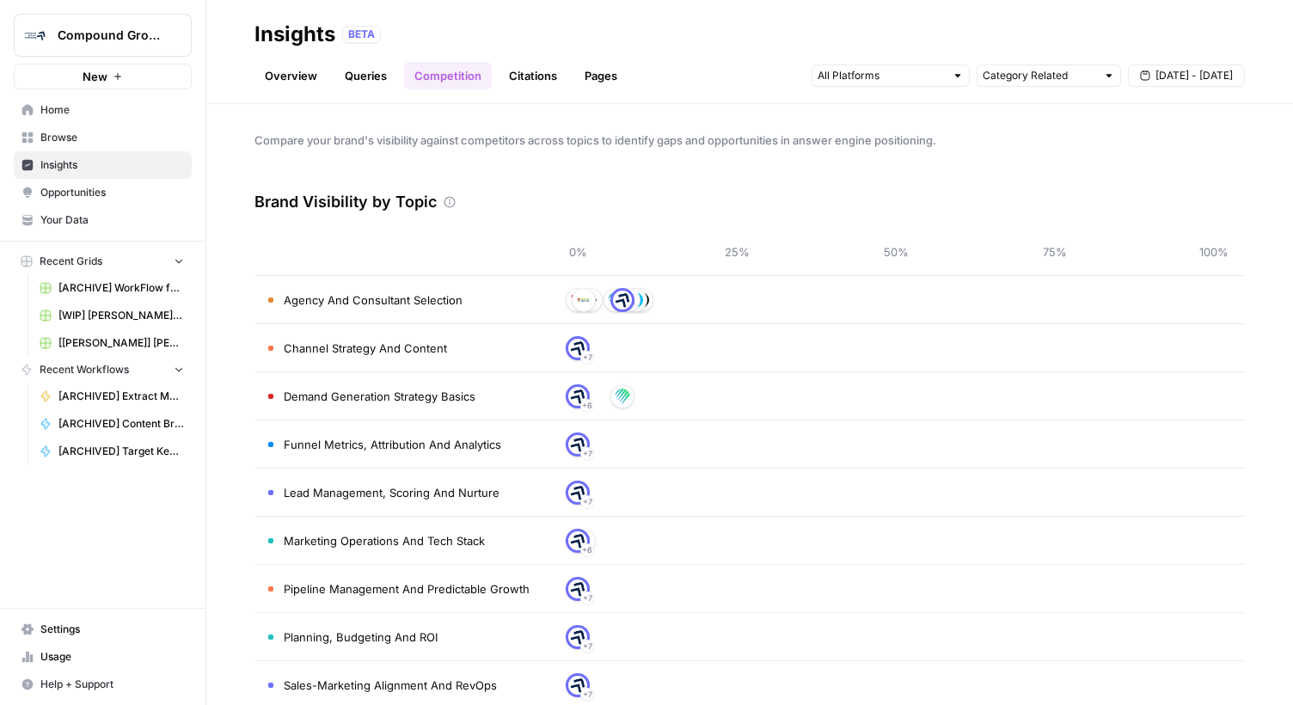
click at [274, 79] on link "Overview" at bounding box center [291, 76] width 73 height 28
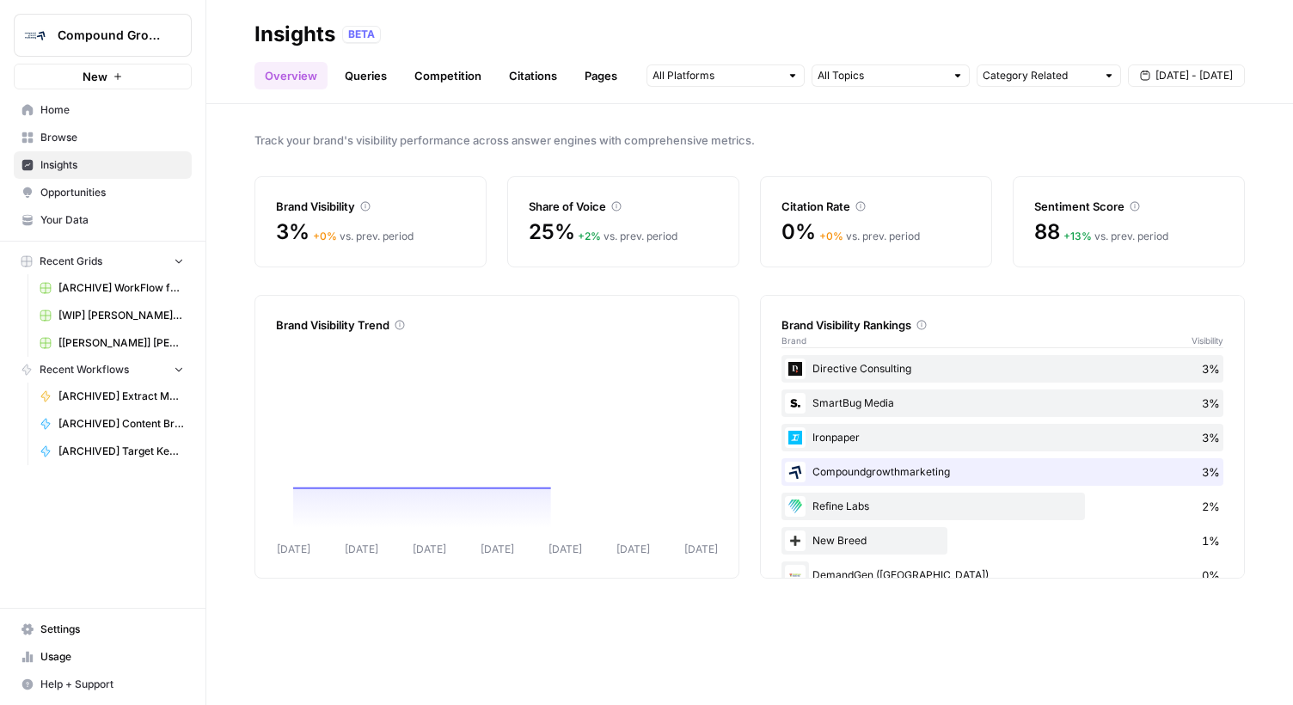
click at [45, 629] on span "Settings" at bounding box center [112, 629] width 144 height 15
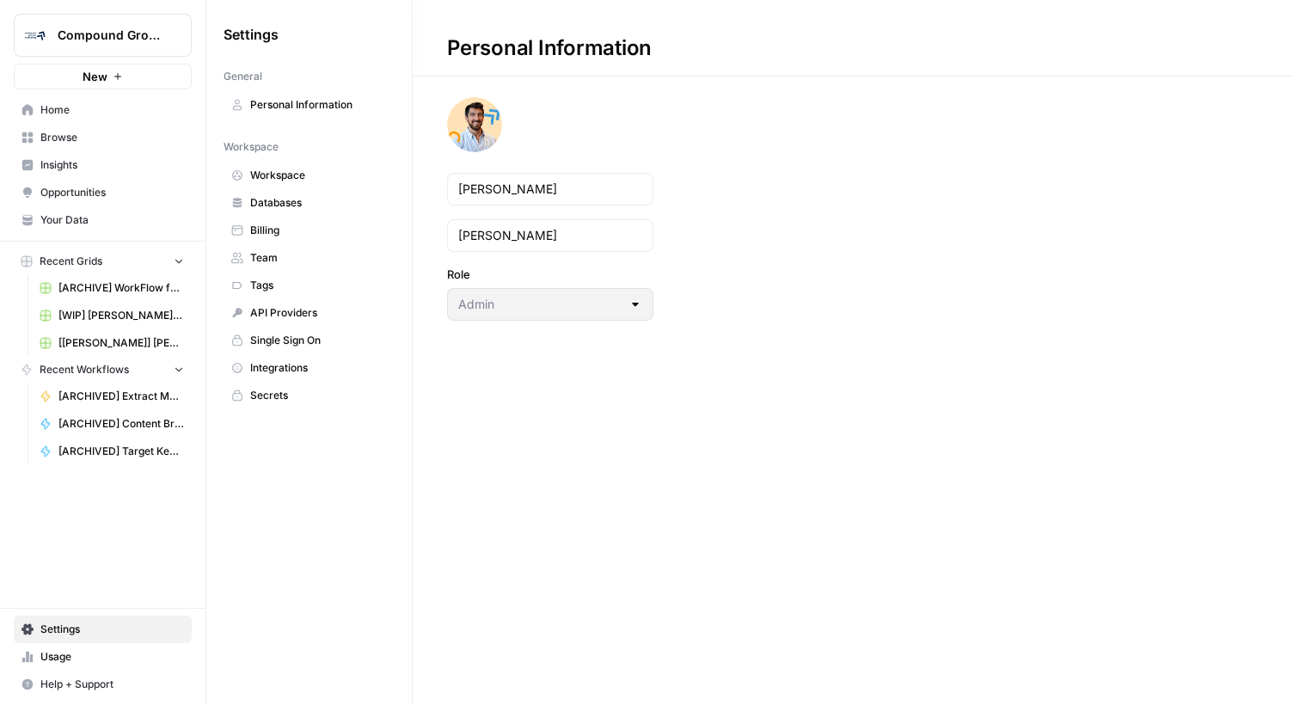
click at [305, 181] on span "Workspace" at bounding box center [318, 175] width 137 height 15
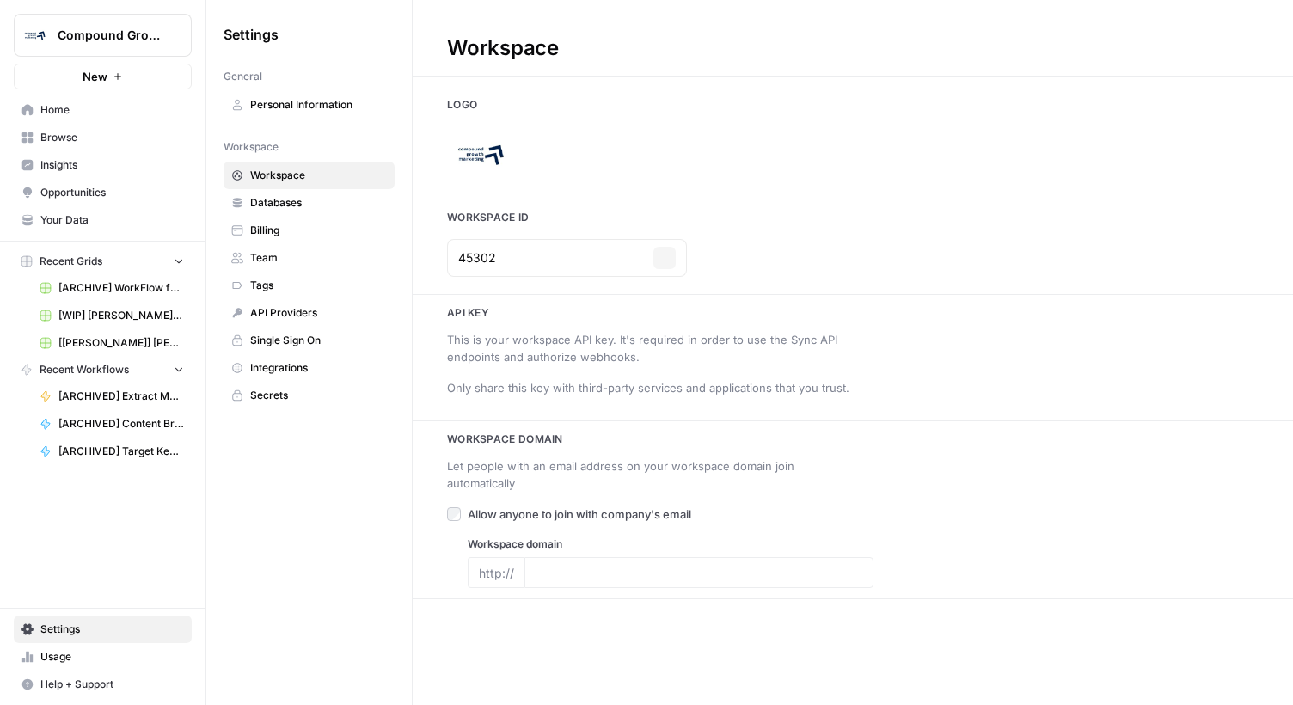
type input "[URL][DOMAIN_NAME]"
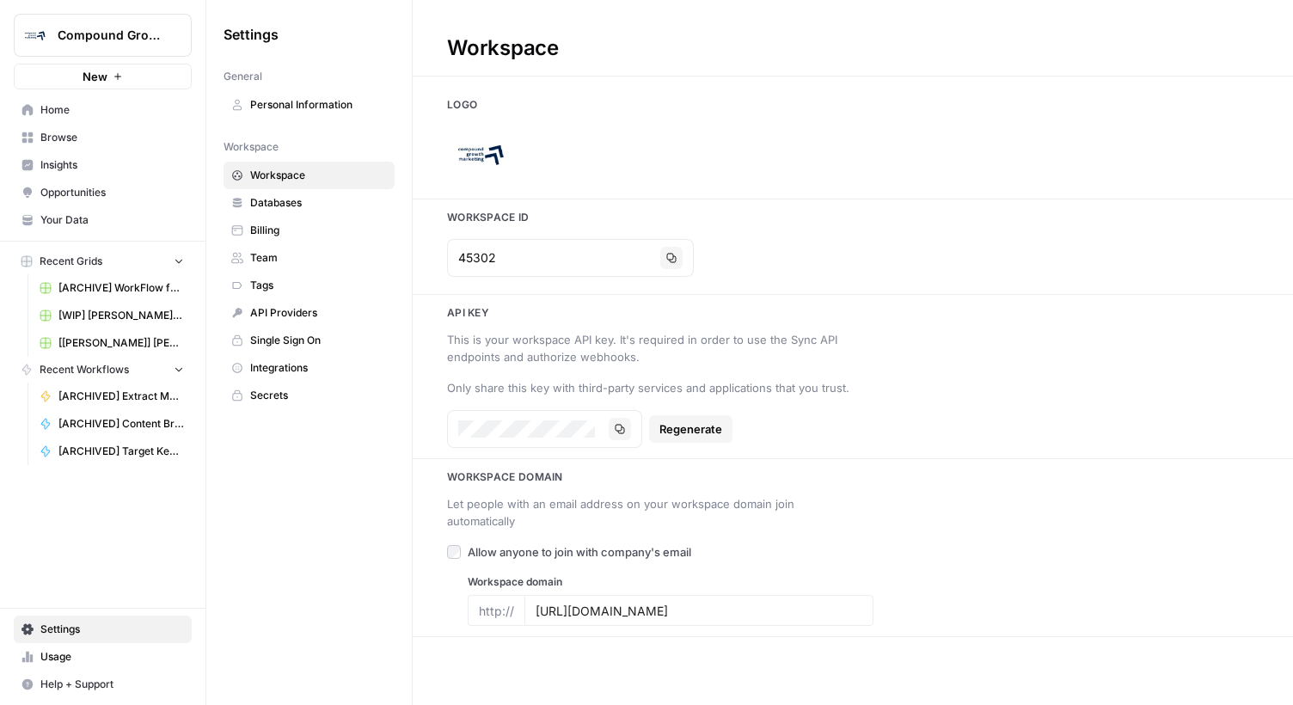
click at [76, 157] on span "Insights" at bounding box center [112, 164] width 144 height 15
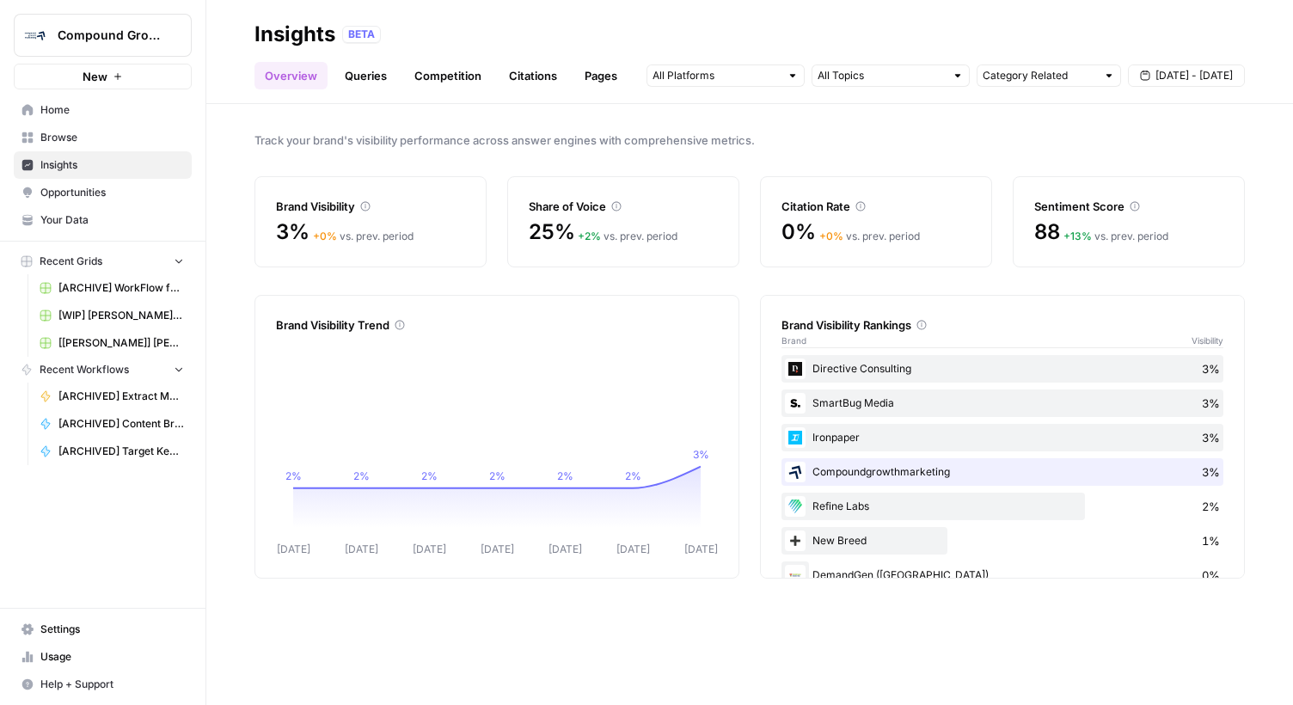
click at [448, 71] on link "Competition" at bounding box center [448, 76] width 88 height 28
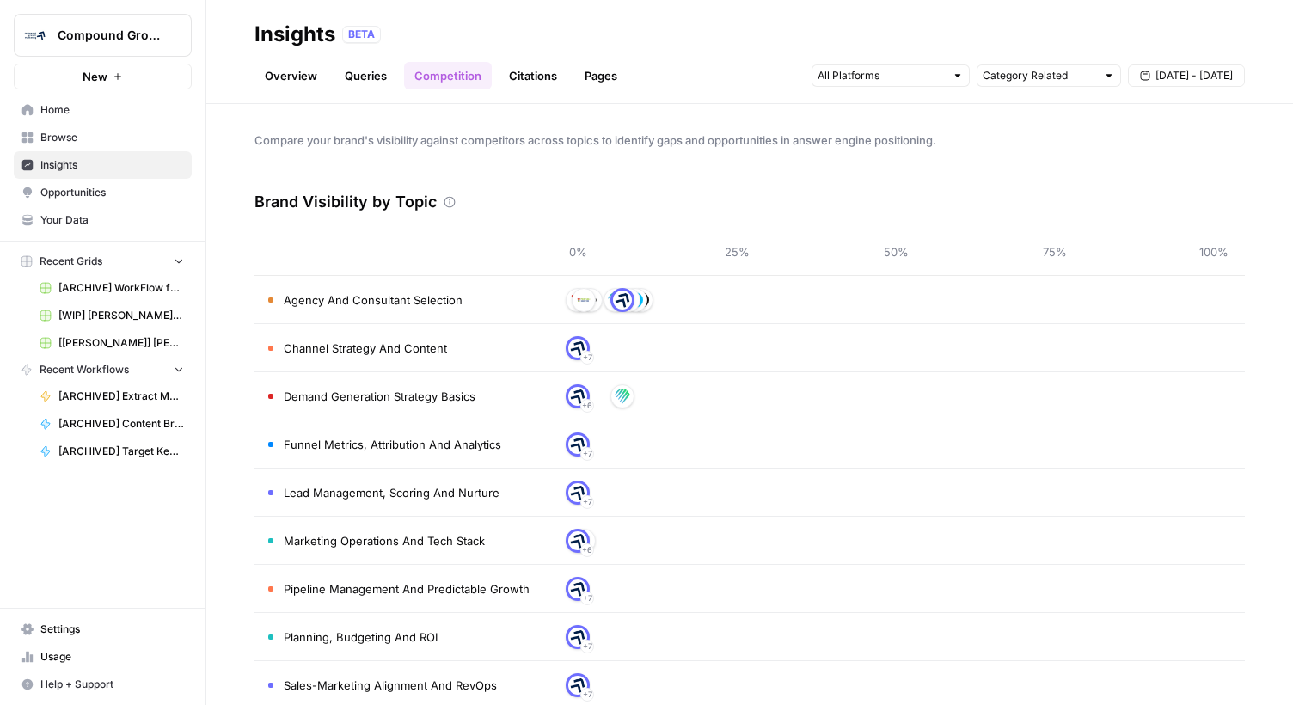
click at [447, 201] on icon at bounding box center [450, 202] width 11 height 11
click at [621, 300] on img at bounding box center [622, 299] width 15 height 15
click at [418, 300] on span "Agency And Consultant Selection" at bounding box center [373, 299] width 179 height 17
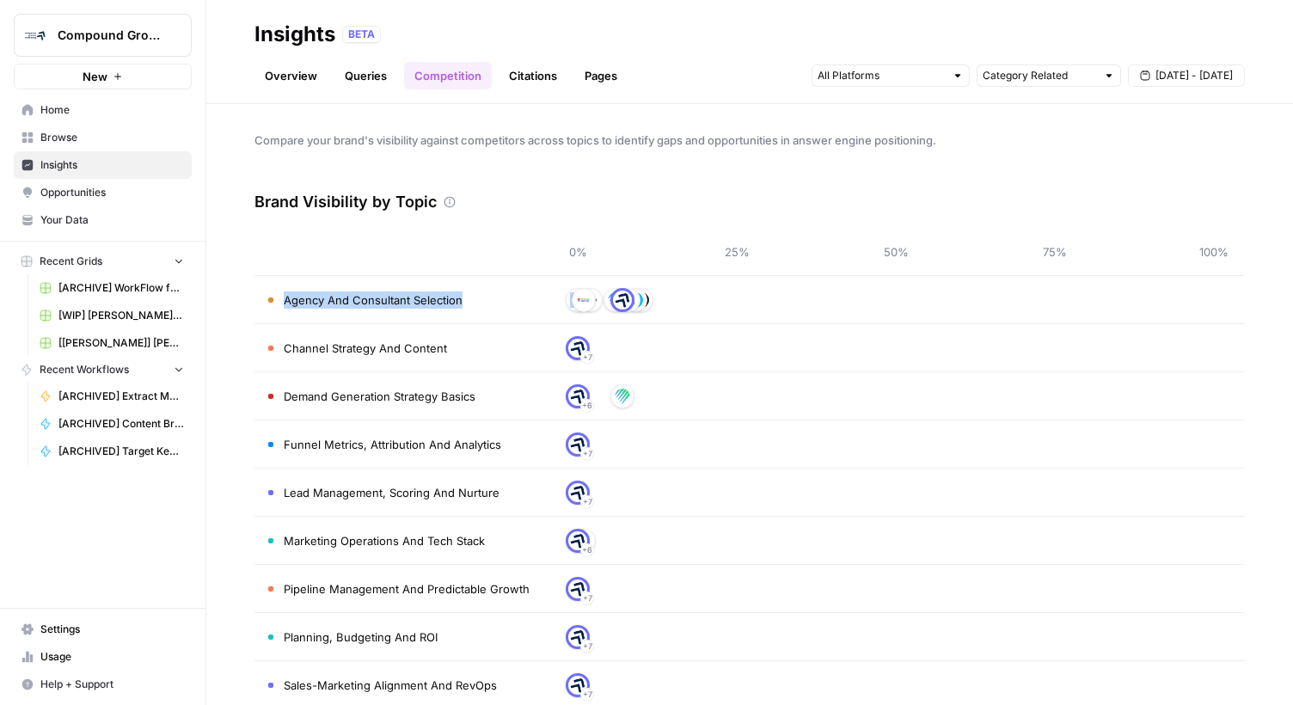
click at [581, 76] on link "Pages" at bounding box center [600, 76] width 53 height 28
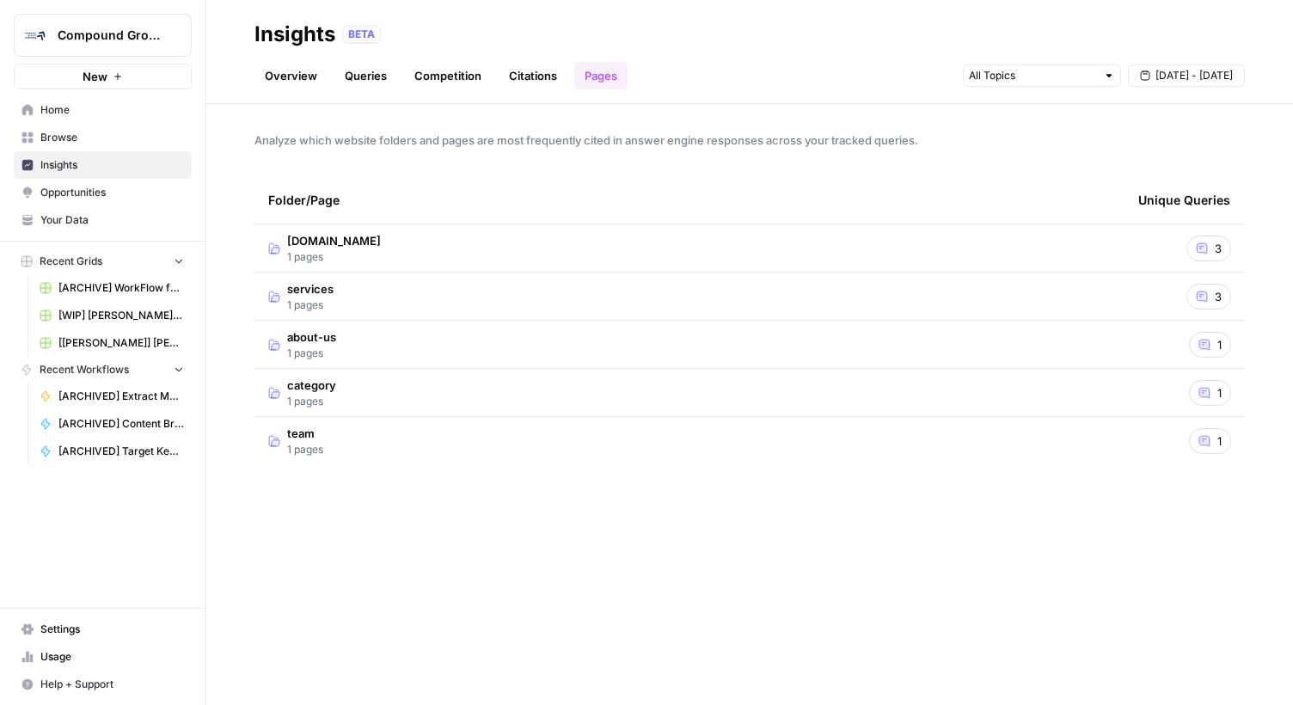
click at [360, 245] on span "[DOMAIN_NAME]" at bounding box center [334, 240] width 94 height 17
click at [1082, 76] on input "text" at bounding box center [1032, 75] width 127 height 17
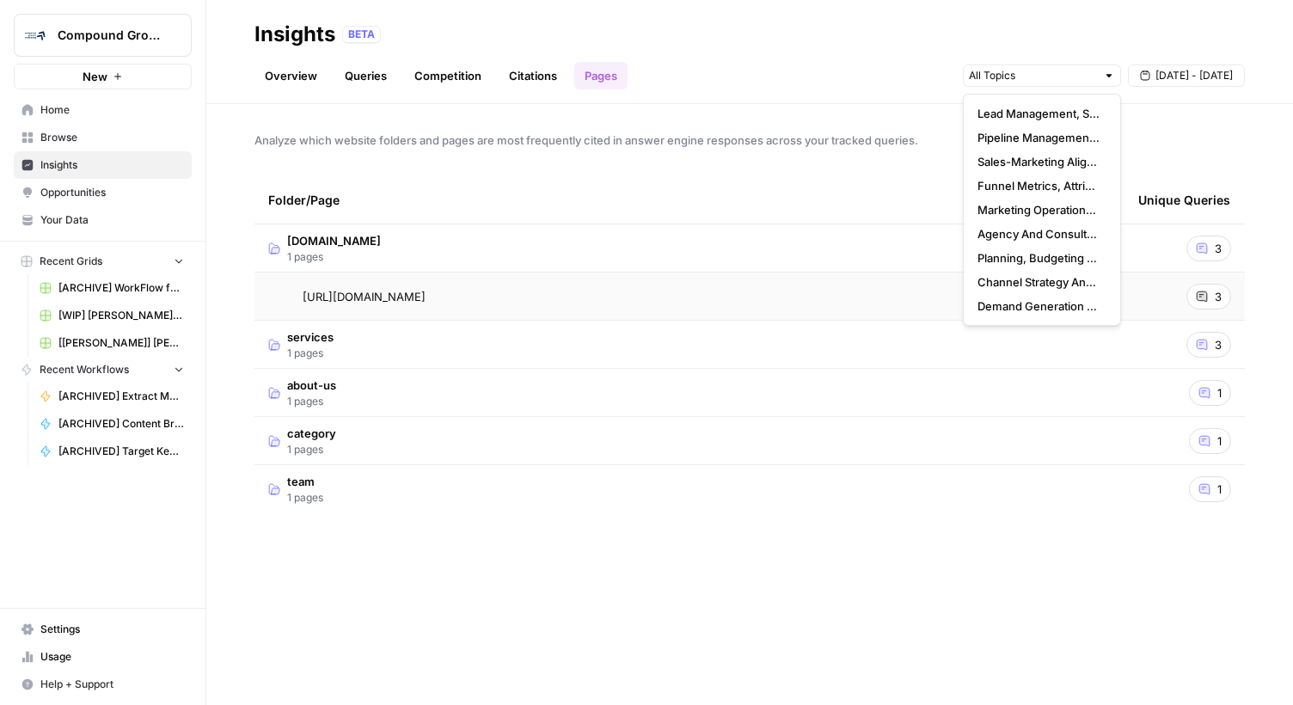
click at [282, 80] on link "Overview" at bounding box center [291, 76] width 73 height 28
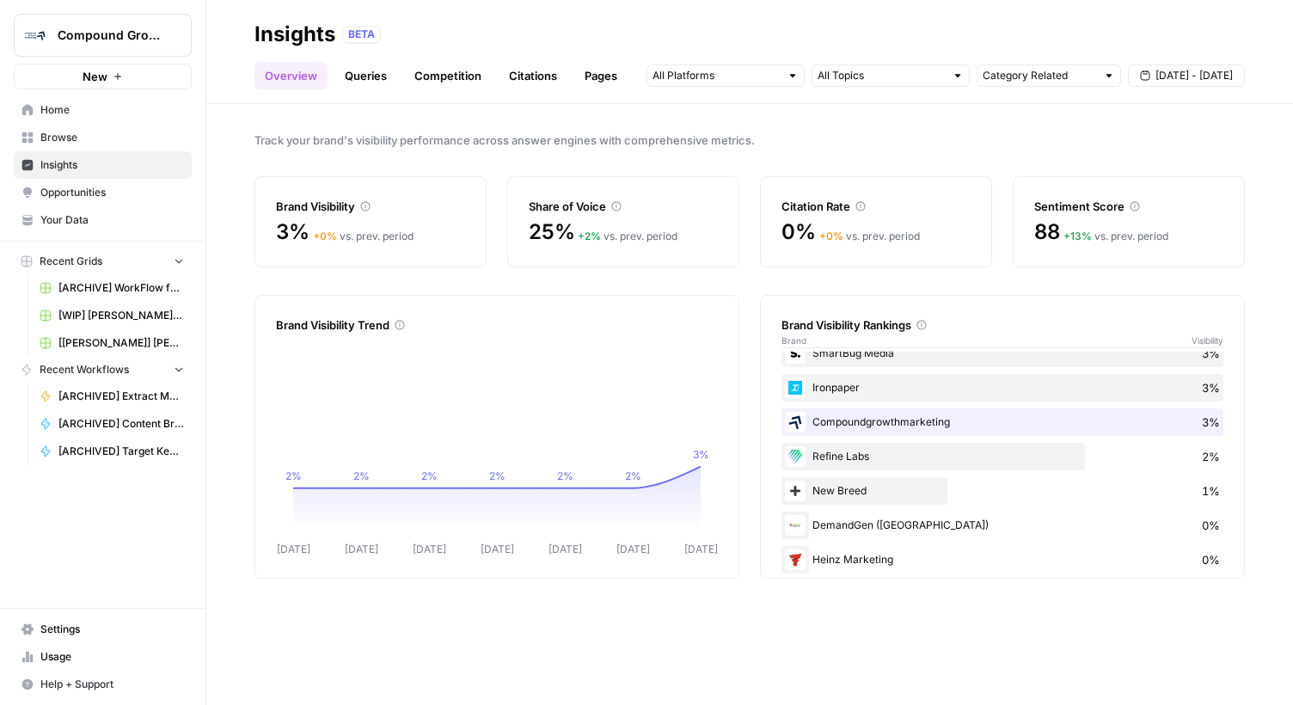
scroll to position [66, 0]
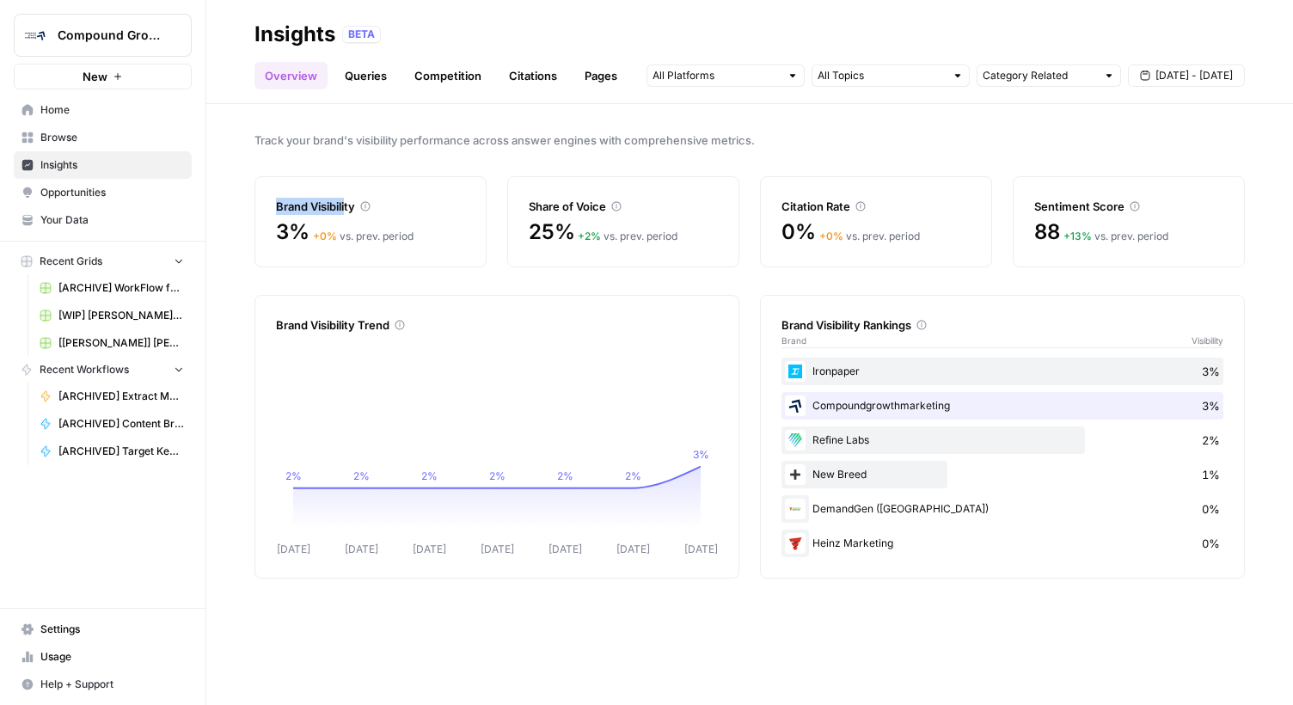
drag, startPoint x: 276, startPoint y: 204, endPoint x: 348, endPoint y: 211, distance: 72.6
click at [348, 211] on div "Brand Visibility" at bounding box center [370, 206] width 189 height 17
click at [831, 405] on div "Compoundgrowthmarketing 3%" at bounding box center [1003, 406] width 442 height 28
click at [799, 371] on img at bounding box center [795, 371] width 21 height 21
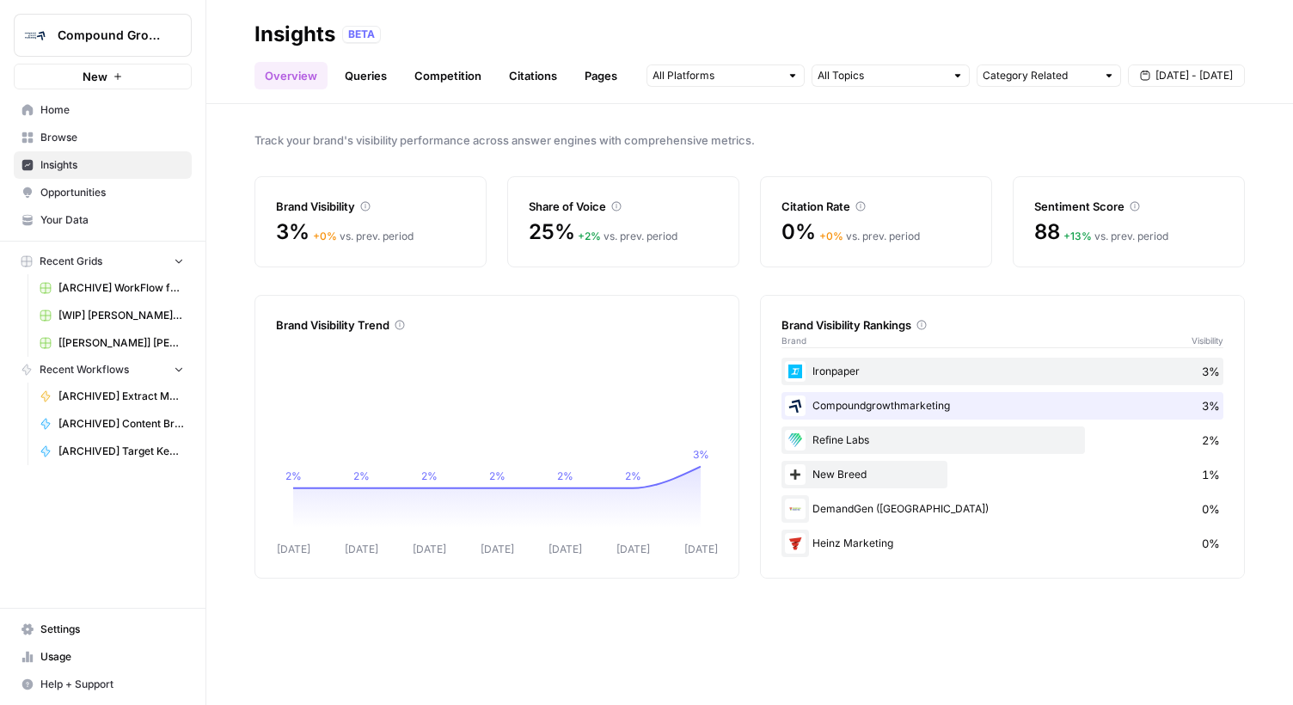
click at [370, 39] on div "BETA" at bounding box center [361, 34] width 39 height 17
